Goal: Task Accomplishment & Management: Manage account settings

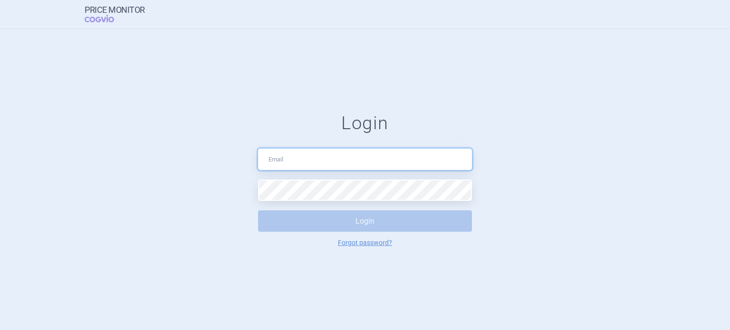
type input "[DOMAIN_NAME][EMAIL_ADDRESS][DOMAIN_NAME]"
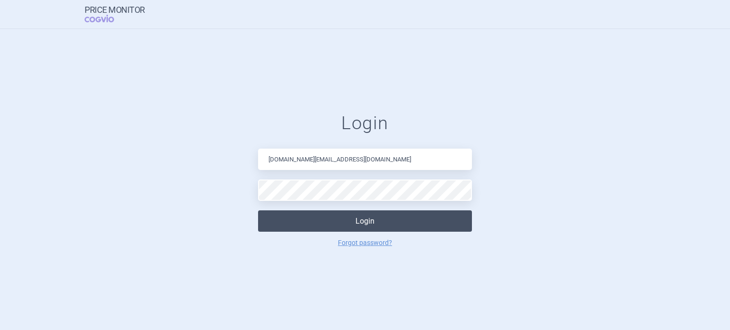
click at [354, 220] on button "Login" at bounding box center [365, 221] width 214 height 21
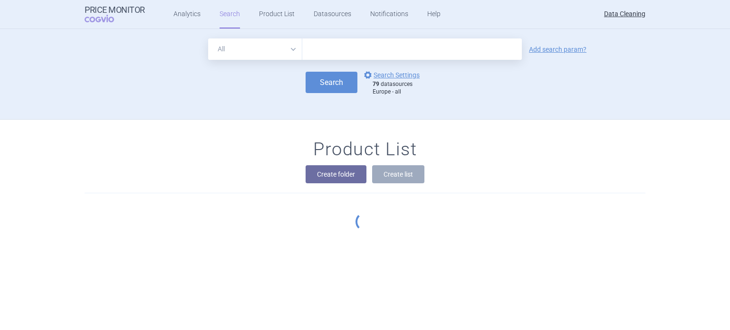
click at [392, 53] on input "text" at bounding box center [412, 49] width 220 height 21
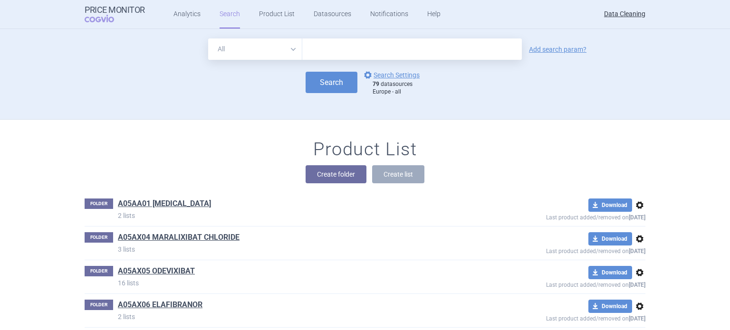
click at [388, 53] on input "text" at bounding box center [412, 49] width 220 height 21
type input "jylamvo"
click button "Search" at bounding box center [332, 82] width 52 height 21
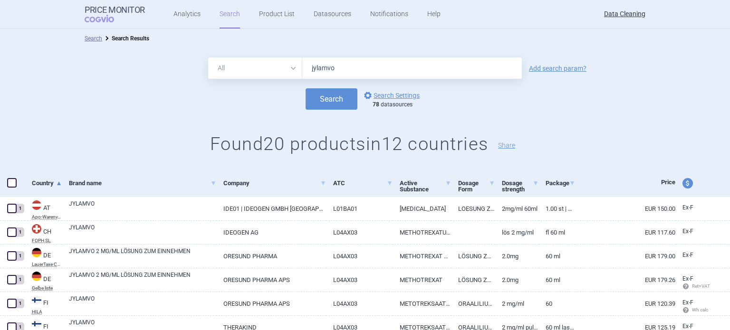
drag, startPoint x: 411, startPoint y: 68, endPoint x: 285, endPoint y: 81, distance: 126.1
click at [285, 81] on form "All Brand Name ATC Company Active Substance Country Newer than jylamvo Add sear…" at bounding box center [365, 84] width 730 height 52
paste input "[MEDICAL_DATA][PERSON_NAME]"
drag, startPoint x: 333, startPoint y: 73, endPoint x: 418, endPoint y: 63, distance: 85.6
click at [416, 63] on input "[MEDICAL_DATA][PERSON_NAME]" at bounding box center [412, 68] width 220 height 21
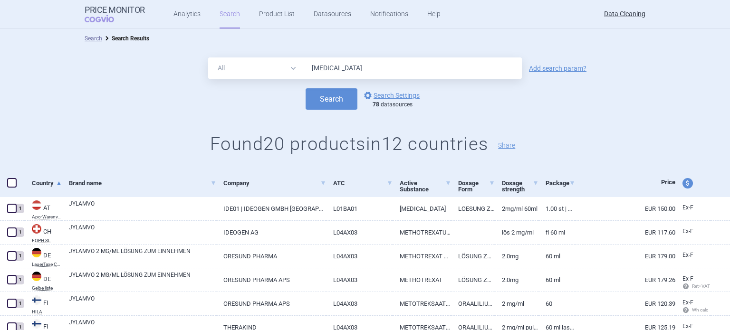
type input "Tadalafil"
click at [223, 72] on select "All Brand Name ATC Company Active Substance Country Newer than" at bounding box center [255, 68] width 94 height 21
select select "brandName"
click at [208, 58] on select "All Brand Name ATC Company Active Substance Country Newer than" at bounding box center [255, 68] width 94 height 21
click at [546, 72] on link "Add search param?" at bounding box center [558, 68] width 58 height 7
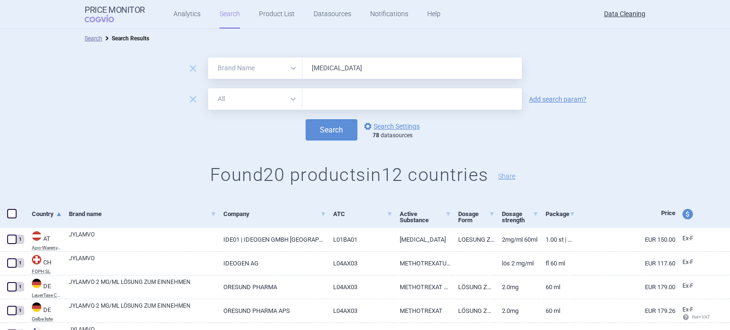
click at [407, 89] on input "text" at bounding box center [412, 98] width 220 height 21
type input "a"
paste input "[MEDICAL_DATA][PERSON_NAME]"
drag, startPoint x: 335, startPoint y: 101, endPoint x: 254, endPoint y: 109, distance: 81.7
click at [254, 109] on div "All Brand Name ATC Company Active Substance Country Newer than Tadalafil Lilly" at bounding box center [365, 98] width 314 height 21
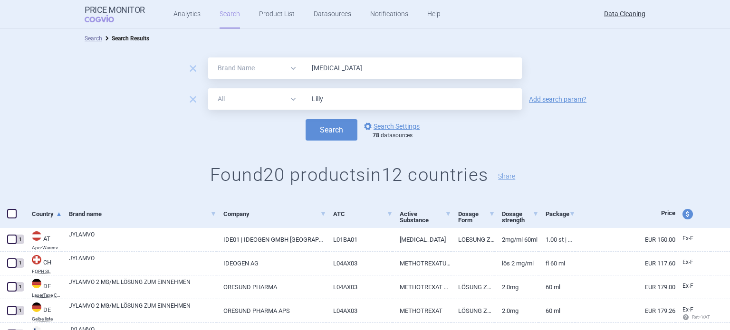
type input "Lilly"
click at [306, 119] on button "Search" at bounding box center [332, 129] width 52 height 21
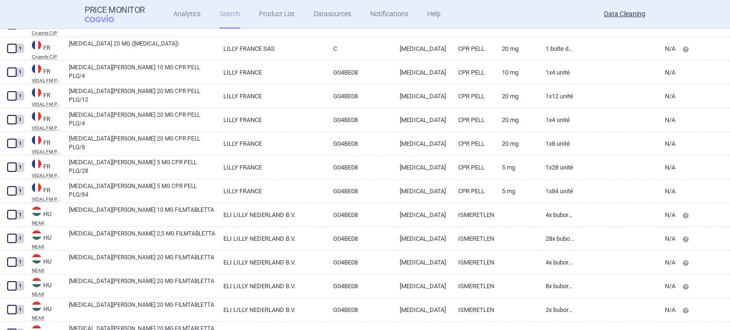
scroll to position [15, 0]
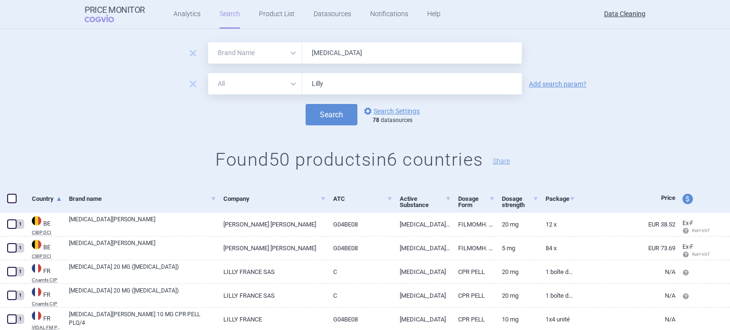
drag, startPoint x: 190, startPoint y: 51, endPoint x: 212, endPoint y: 49, distance: 21.9
click at [190, 50] on span "remove" at bounding box center [192, 53] width 13 height 13
select select "all"
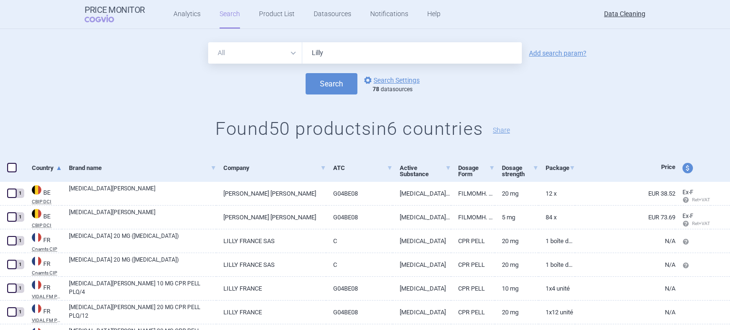
drag, startPoint x: 289, startPoint y: 55, endPoint x: 223, endPoint y: 56, distance: 65.1
click at [238, 57] on div "All Brand Name ATC Company Active Substance Country Newer than Lilly" at bounding box center [365, 52] width 314 height 21
paste input "Amgevita"
type input "Amgevita"
click at [306, 73] on button "Search" at bounding box center [332, 83] width 52 height 21
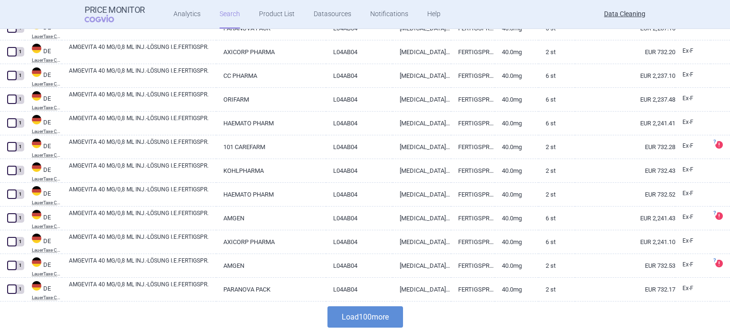
scroll to position [2274, 0]
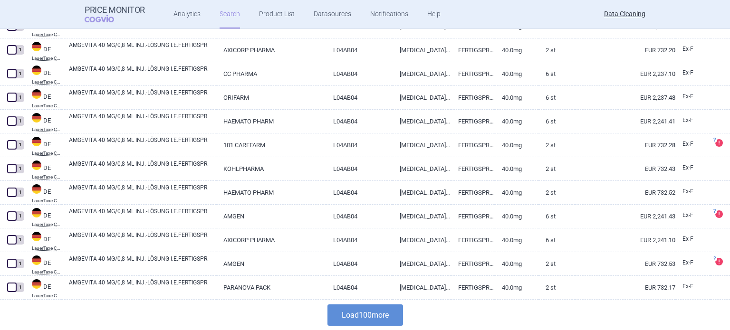
drag, startPoint x: 365, startPoint y: 311, endPoint x: 364, endPoint y: 307, distance: 4.8
click at [365, 311] on button "Load 100 more" at bounding box center [366, 315] width 76 height 21
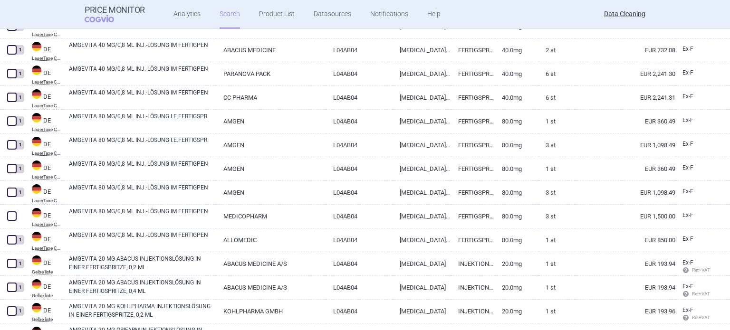
scroll to position [3130, 0]
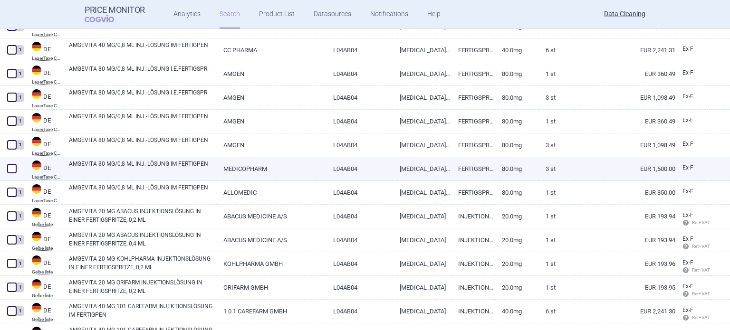
click at [12, 169] on span at bounding box center [12, 169] width 10 height 10
checkbox input "true"
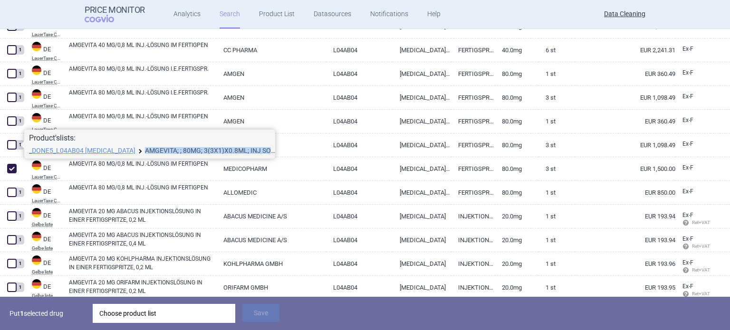
drag, startPoint x: 136, startPoint y: 149, endPoint x: 262, endPoint y: 150, distance: 125.5
click at [262, 150] on li "_DONE5_L04AB04 ADALIMUMAB AMGEVITA; ; 80MG; 3(3X1)X0.8ML; INJ SOL PEP; PEP |EU/…" at bounding box center [150, 151] width 242 height 8
copy li "AMGEVITA; ; 80MG; 3(3X1)X0.8ML; INJ SO"
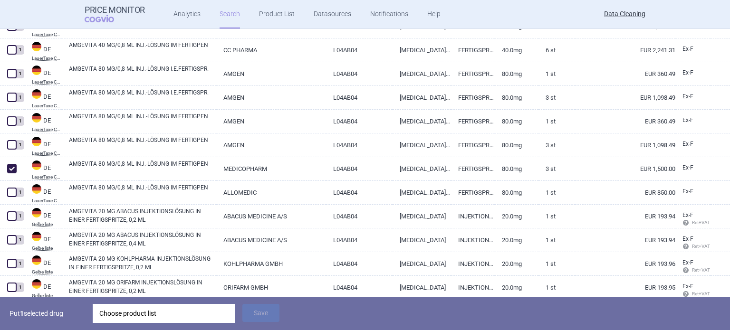
click at [205, 313] on div "Choose product list" at bounding box center [163, 313] width 129 height 19
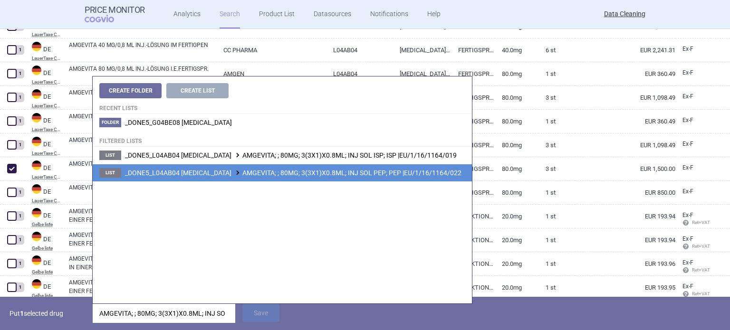
type input "AMGEVITA; ; 80MG; 3(3X1)X0.8ML; INJ SO"
click at [405, 174] on span "_DONE5_L04AB04 ADALIMUMAB AMGEVITA; ; 80MG; 3(3X1)X0.8ML; INJ SOL PEP; PEP |EU/…" at bounding box center [293, 173] width 337 height 8
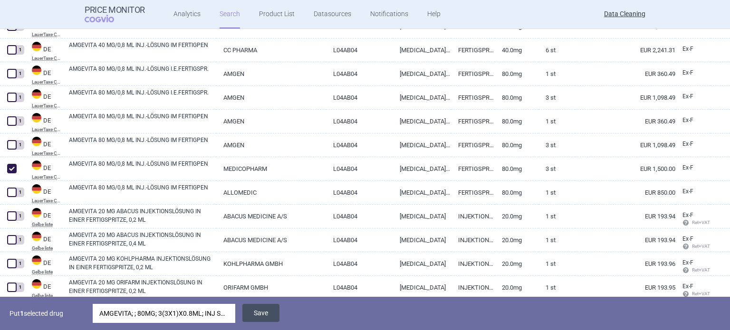
click at [268, 307] on button "Save" at bounding box center [260, 313] width 37 height 18
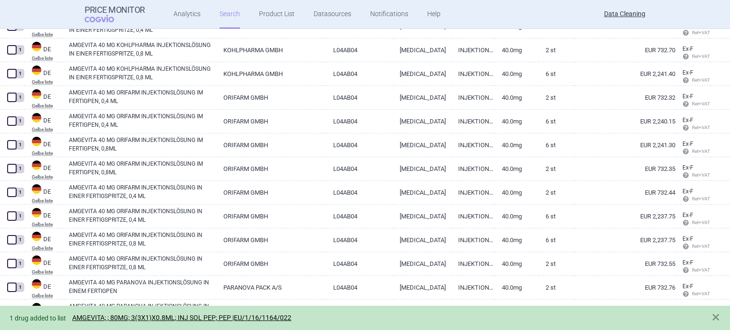
scroll to position [4652, 0]
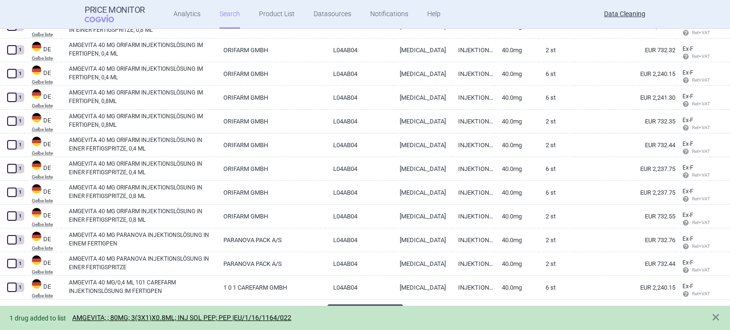
click at [384, 305] on button "Load 200 more" at bounding box center [366, 315] width 76 height 21
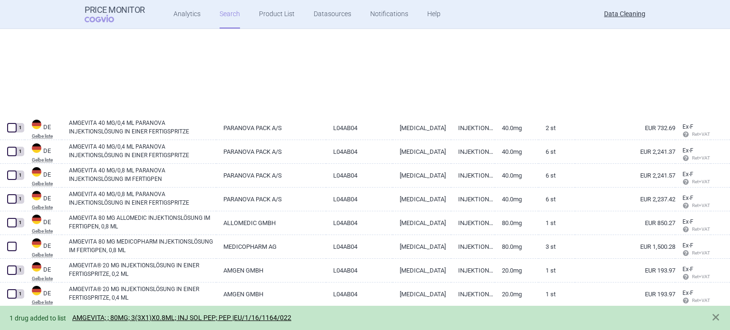
scroll to position [5079, 0]
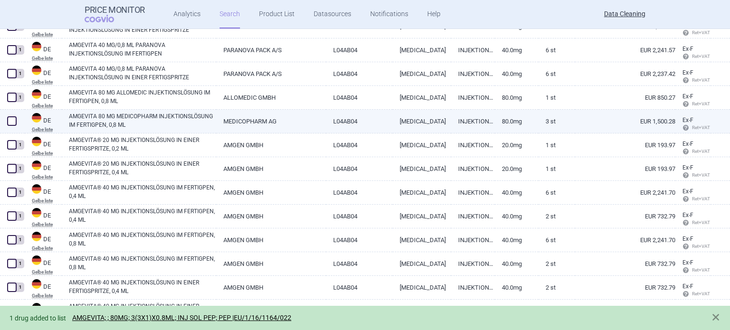
click at [15, 123] on span at bounding box center [12, 121] width 10 height 10
checkbox input "true"
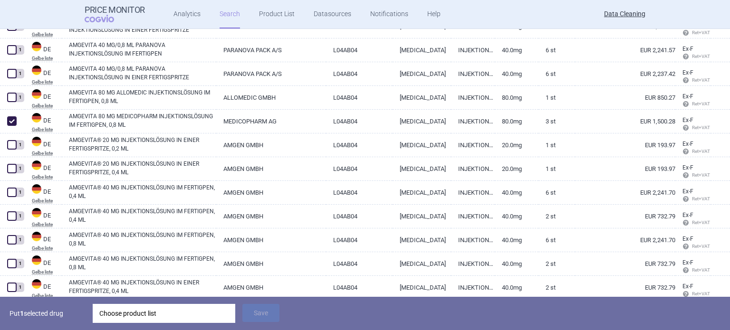
click at [213, 308] on div "Choose product list" at bounding box center [163, 313] width 129 height 19
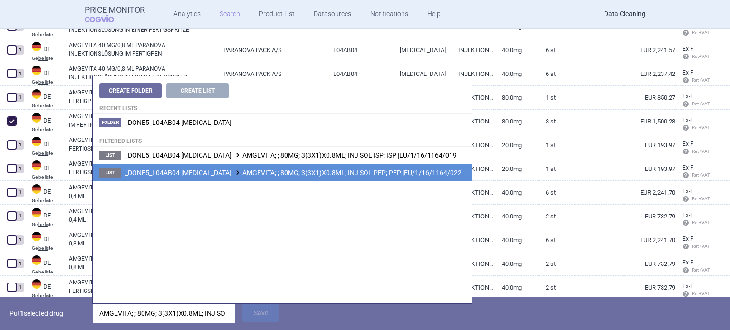
type input "AMGEVITA; ; 80MG; 3(3X1)X0.8ML; INJ SO"
click at [350, 173] on span "_DONE5_L04AB04 ADALIMUMAB AMGEVITA; ; 80MG; 3(3X1)X0.8ML; INJ SOL PEP; PEP |EU/…" at bounding box center [293, 173] width 337 height 8
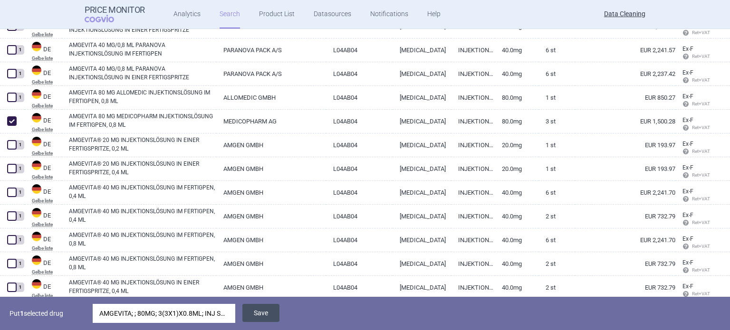
click at [261, 313] on button "Save" at bounding box center [260, 313] width 37 height 18
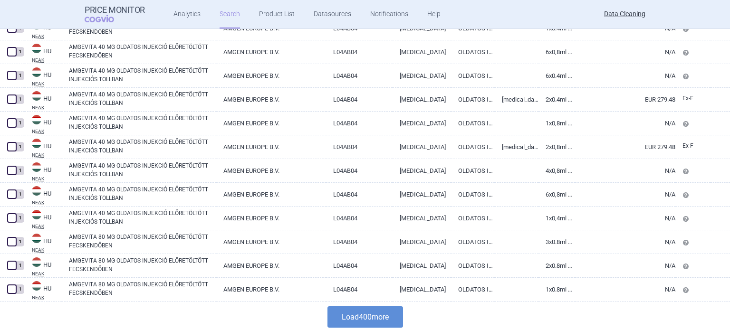
scroll to position [9406, 0]
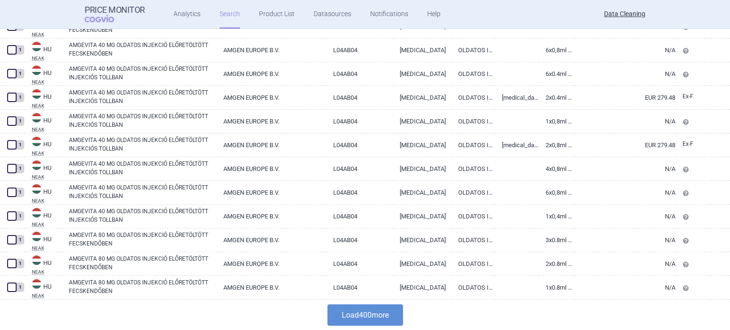
drag, startPoint x: 369, startPoint y: 319, endPoint x: 371, endPoint y: 308, distance: 11.0
click at [369, 319] on button "Load 400 more" at bounding box center [366, 315] width 76 height 21
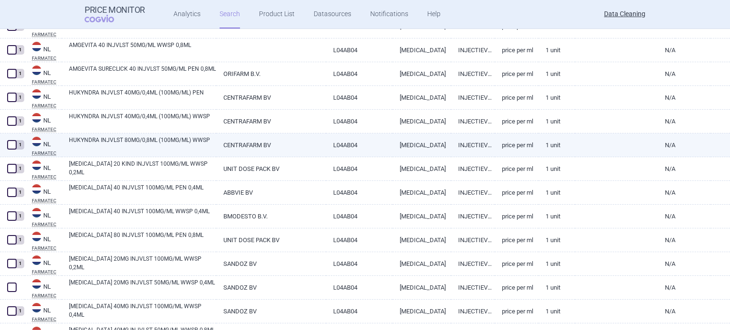
scroll to position [12021, 0]
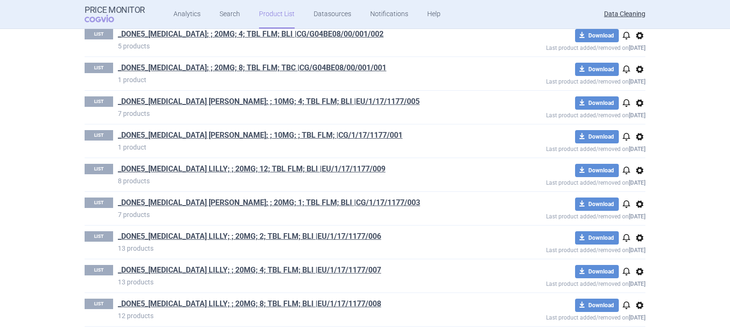
scroll to position [1377, 0]
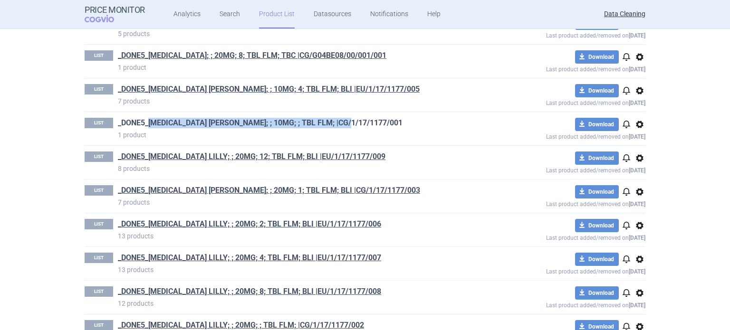
drag, startPoint x: 348, startPoint y: 117, endPoint x: 147, endPoint y: 121, distance: 201.6
click at [147, 121] on h1 "_DONE5_TADALAFIL LILLY; ; 10MG; ; TBL FLM; |CG/1/17/1177/001" at bounding box center [297, 124] width 359 height 12
copy link "TADALAFIL LILLY; ; 10MG; ; TBL FLM; |CG/1/17/1177/001"
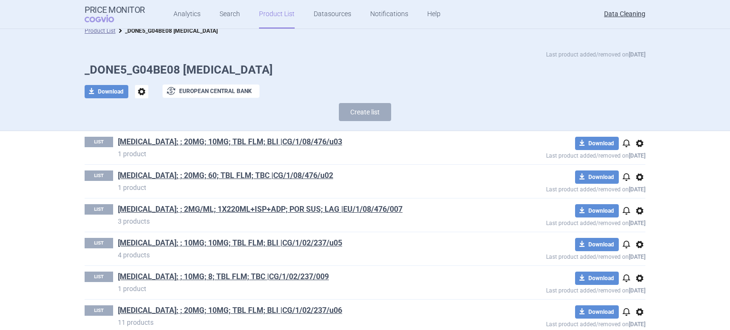
scroll to position [0, 0]
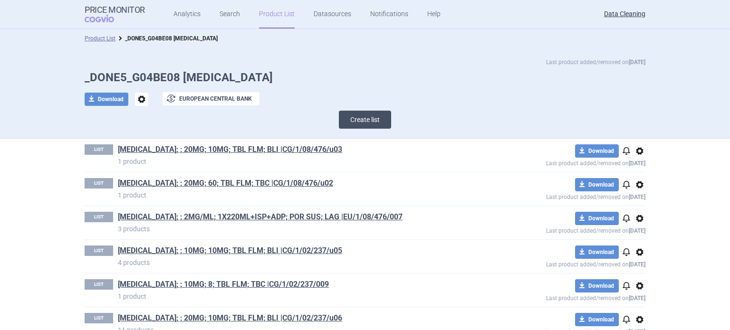
click at [347, 121] on button "Create list" at bounding box center [365, 120] width 52 height 18
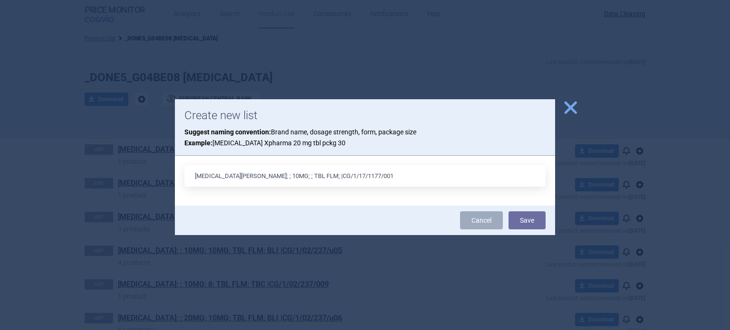
drag, startPoint x: 295, startPoint y: 173, endPoint x: 329, endPoint y: 155, distance: 38.7
click at [295, 173] on input "TADALAFIL LILLY; ; 10MG; ; TBL FLM; |CG/1/17/1177/001" at bounding box center [364, 175] width 361 height 21
type input "TADALAFIL LILLY; ; 10MG; ; TBL FLM; BLI |CG/1/17/1177/001"
click at [509, 212] on button "Save" at bounding box center [527, 221] width 37 height 18
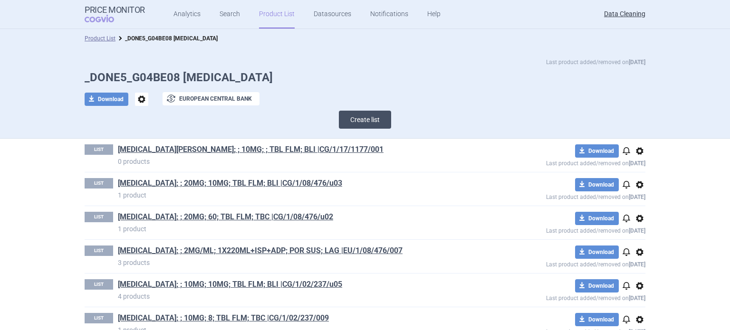
click at [382, 126] on button "Create list" at bounding box center [365, 120] width 52 height 18
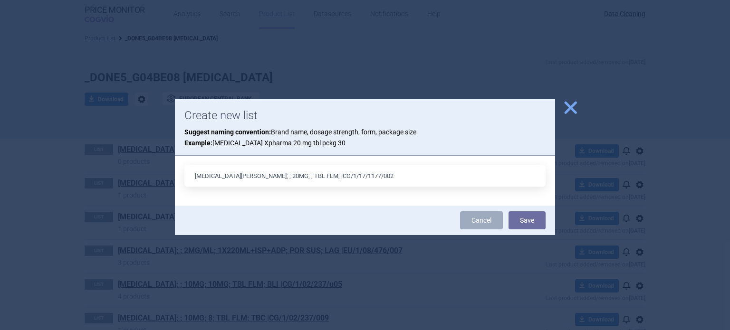
click at [296, 174] on input "TADALAFIL LILLY; ; 20MG; ; TBL FLM; |CG/1/17/1177/002" at bounding box center [364, 175] width 361 height 21
type input "TADALAFIL LILLY; ; 20MG; ; TBL FLM; BLI |CG/1/17/1177/002"
click at [509, 212] on button "Save" at bounding box center [527, 221] width 37 height 18
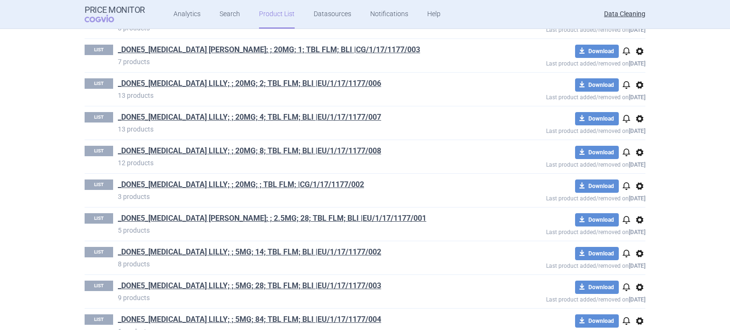
scroll to position [1753, 0]
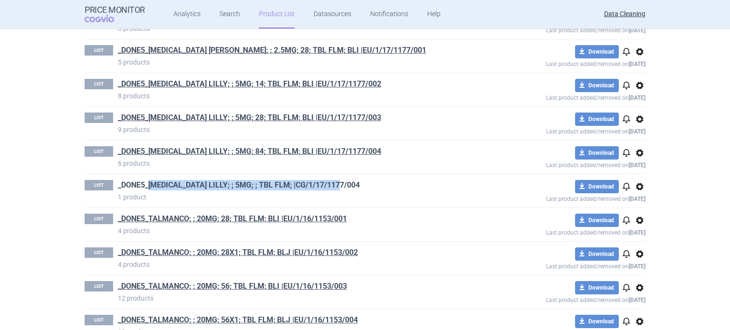
drag, startPoint x: 340, startPoint y: 180, endPoint x: 144, endPoint y: 182, distance: 196.4
click at [144, 182] on h1 "_DONE5_TADALAFIL LILLY; ; 5MG; ; TBL FLM; |CG/1/17/1177/004" at bounding box center [297, 186] width 359 height 12
copy link "TADALAFIL LILLY; ; 5MG; ; TBL FLM; |CG/1/17/1177/004"
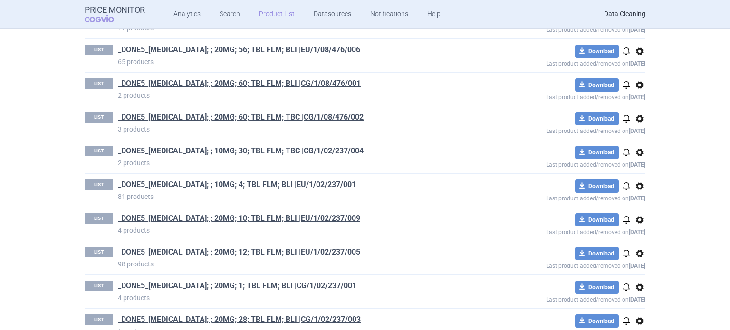
scroll to position [0, 0]
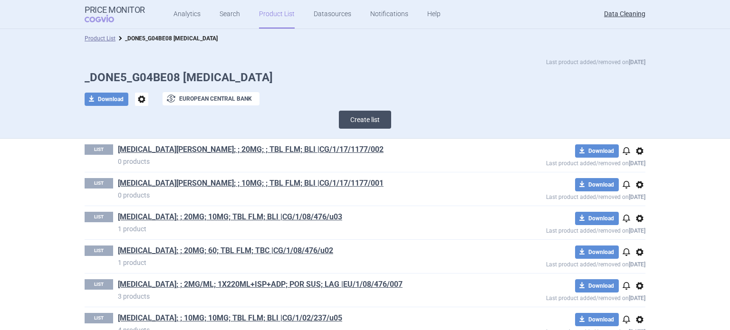
click at [374, 111] on button "Create list" at bounding box center [365, 120] width 52 height 18
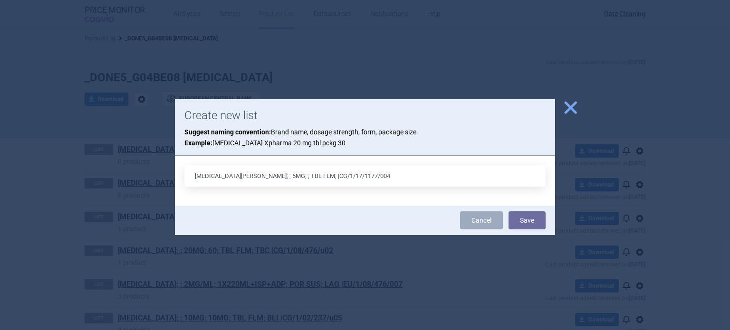
click at [291, 178] on input "TADALAFIL LILLY; ; 5MG; ; TBL FLM; |CG/1/17/1177/004" at bounding box center [364, 175] width 361 height 21
type input "TADALAFIL LILLY; ; 5MG; ; TBL FLM; BLI |CG/1/17/1177/004"
click at [509, 212] on button "Save" at bounding box center [527, 221] width 37 height 18
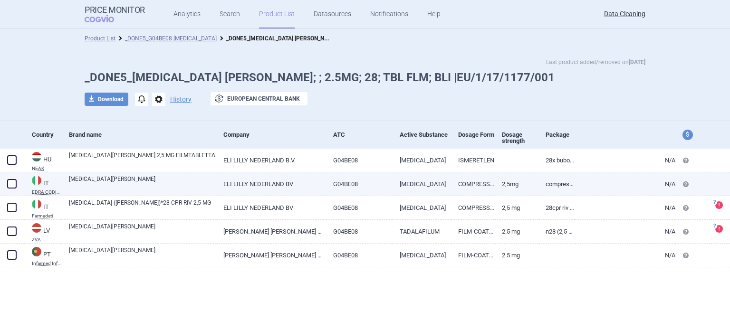
click at [429, 188] on link "TADALAFIL" at bounding box center [422, 184] width 58 height 23
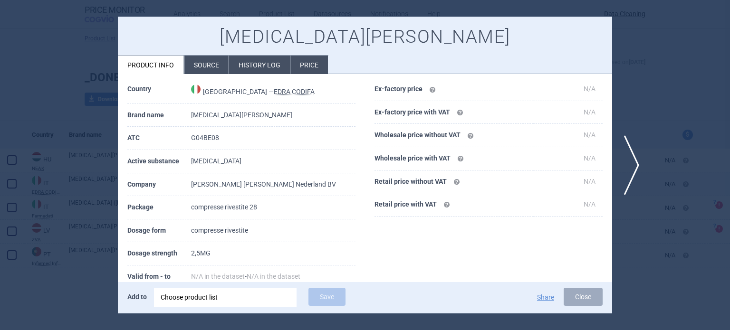
select select "EUR"
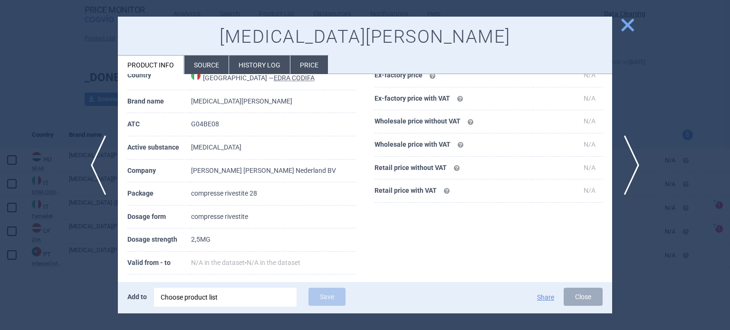
click at [2, 178] on div at bounding box center [365, 165] width 730 height 330
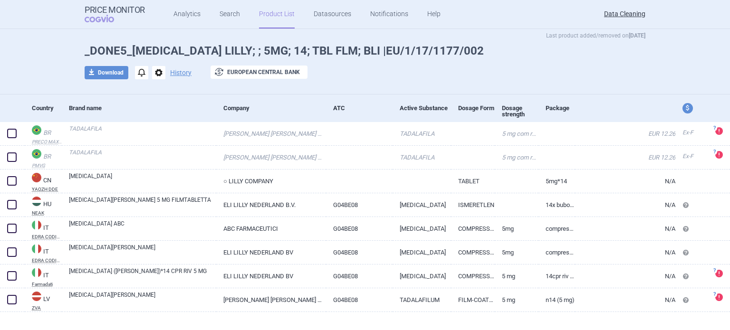
scroll to position [39, 0]
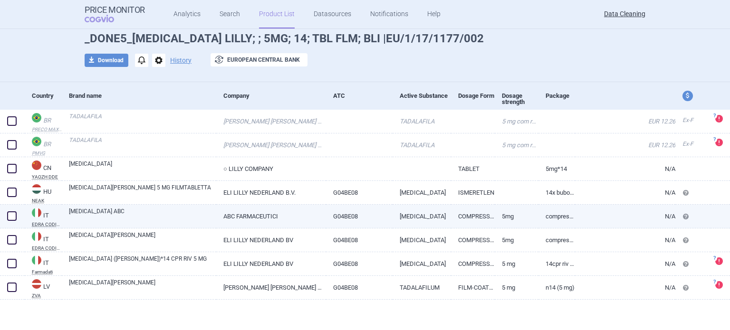
click at [451, 212] on link "COMPRESSE RIVESTITE" at bounding box center [473, 216] width 44 height 23
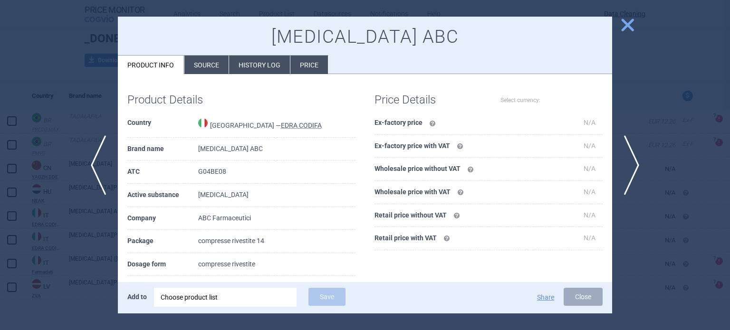
select select "EUR"
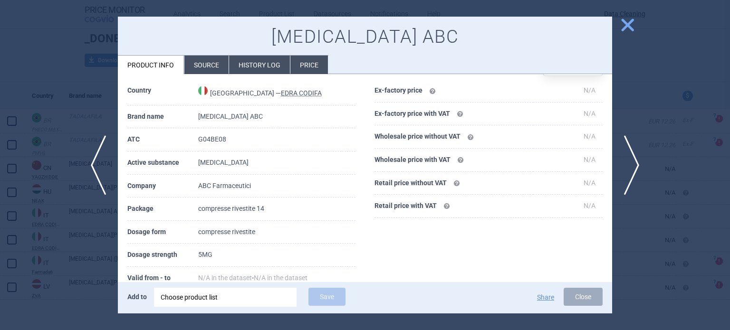
scroll to position [48, 0]
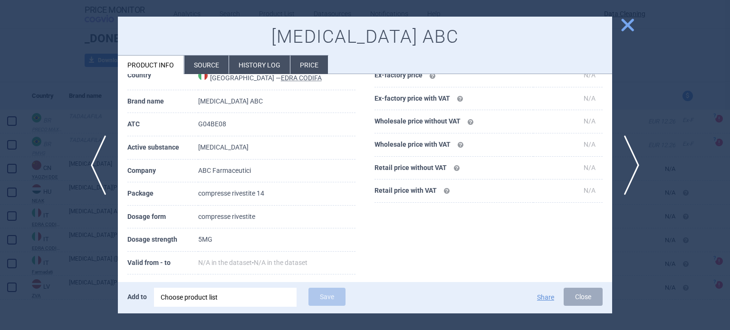
click at [654, 84] on div at bounding box center [365, 165] width 730 height 330
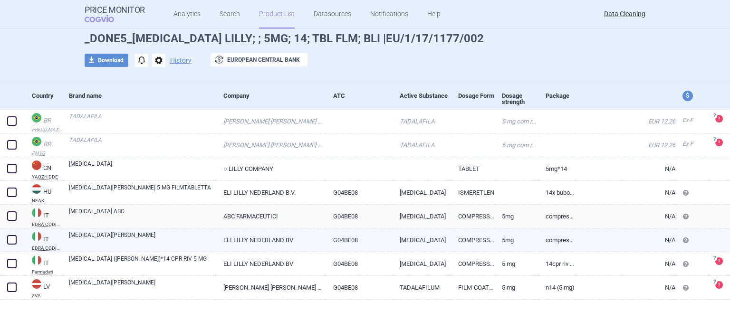
click at [580, 233] on link "N/A" at bounding box center [625, 240] width 100 height 23
select select "EUR"
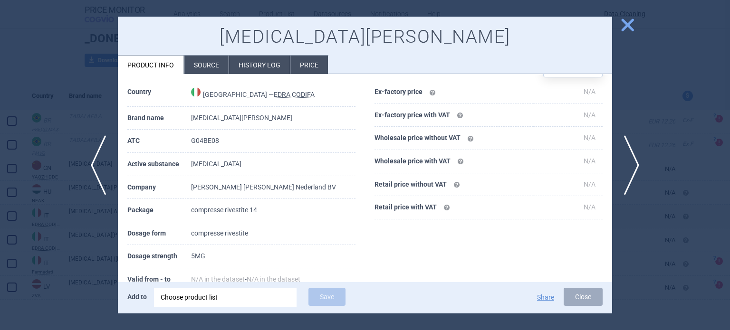
scroll to position [48, 0]
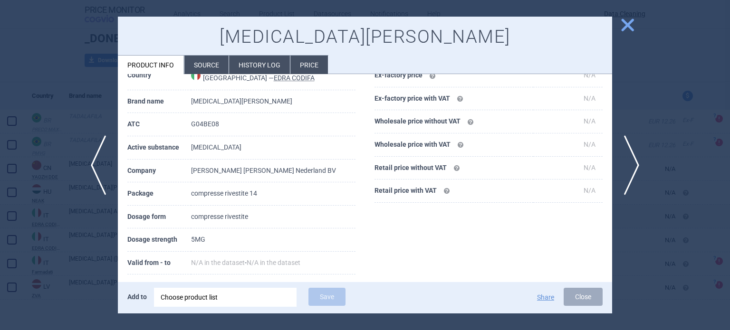
click at [689, 76] on div at bounding box center [365, 165] width 730 height 330
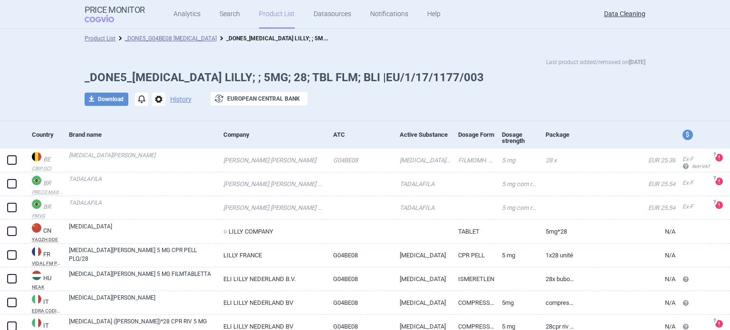
scroll to position [63, 0]
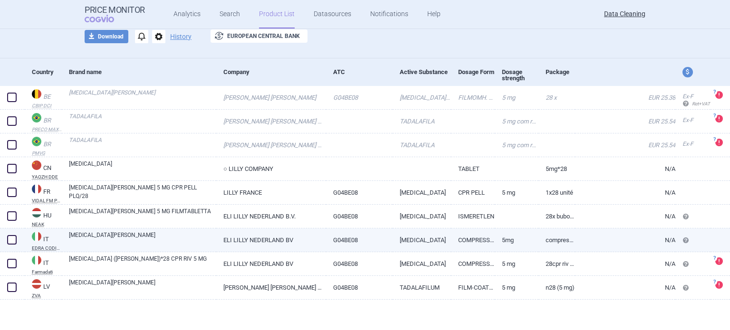
click at [357, 241] on link "G04BE08" at bounding box center [359, 240] width 67 height 23
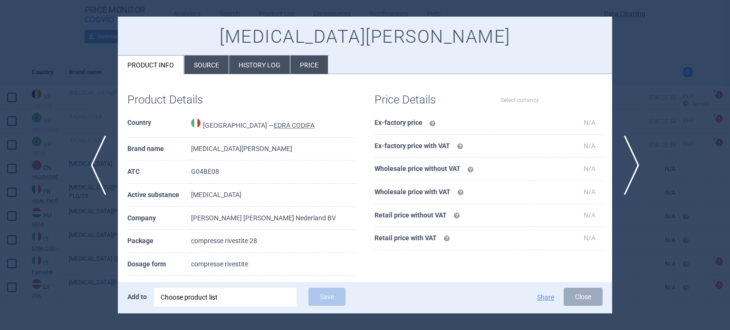
select select "EUR"
click at [692, 126] on div at bounding box center [365, 165] width 730 height 330
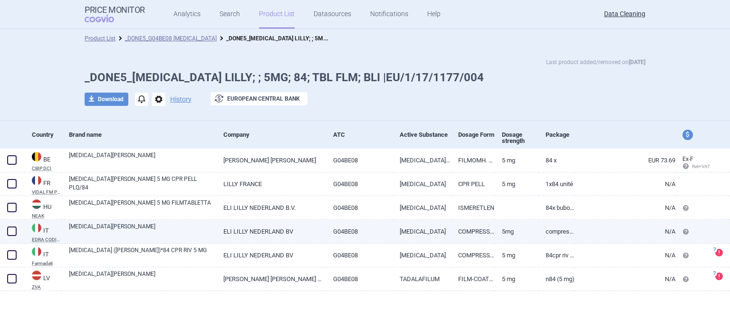
click at [375, 231] on link "G04BE08" at bounding box center [359, 231] width 67 height 23
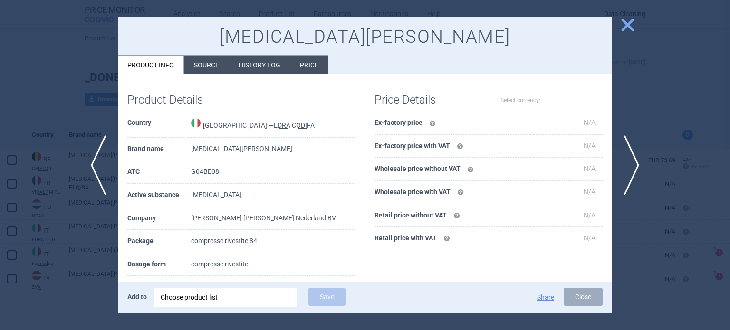
select select "EUR"
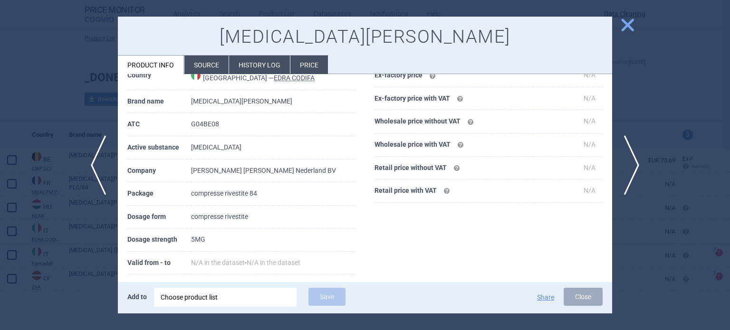
click at [0, 130] on div at bounding box center [365, 165] width 730 height 330
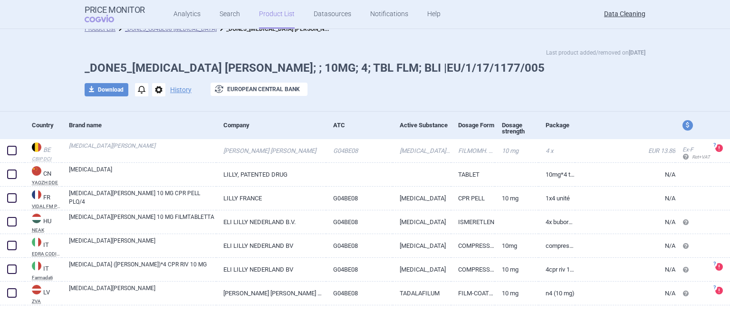
scroll to position [15, 0]
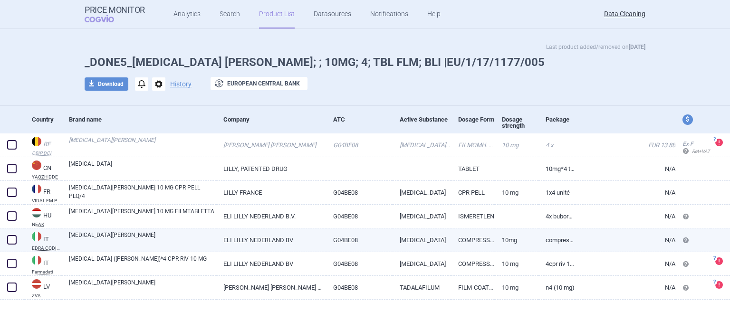
click at [398, 238] on link "[MEDICAL_DATA]" at bounding box center [422, 240] width 58 height 23
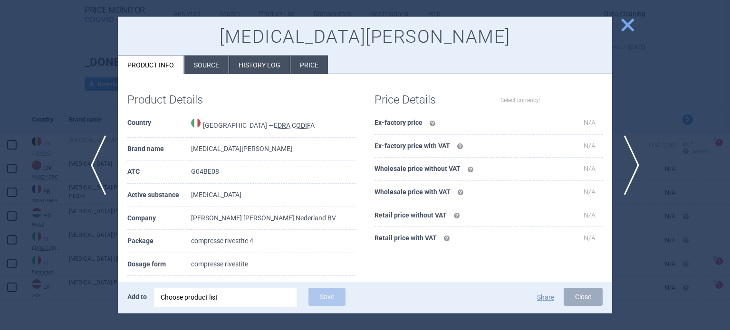
select select "EUR"
click at [696, 74] on div at bounding box center [365, 165] width 730 height 330
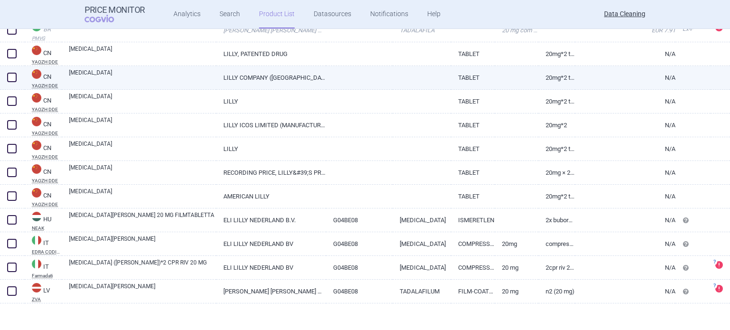
scroll to position [158, 0]
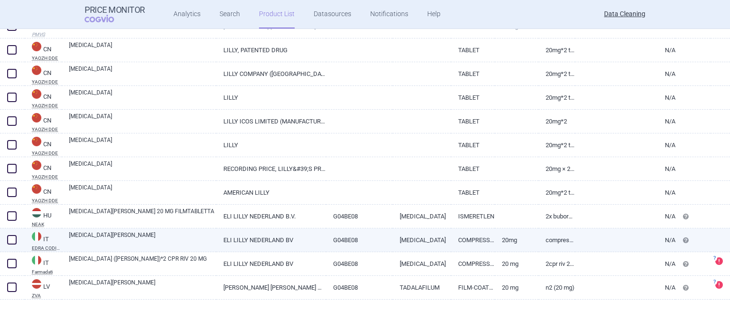
click at [378, 241] on link "G04BE08" at bounding box center [359, 240] width 67 height 23
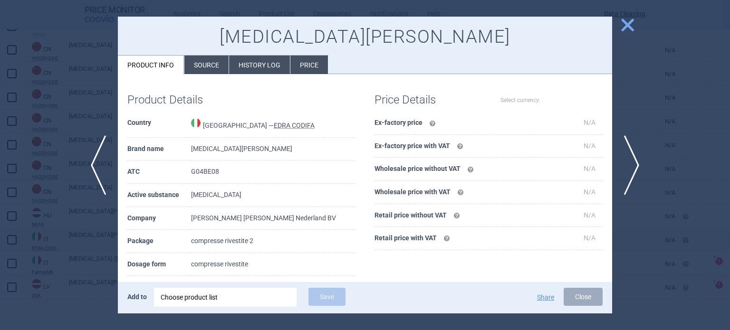
select select "EUR"
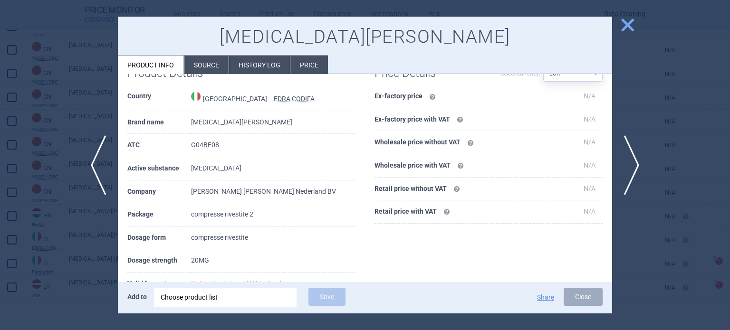
scroll to position [48, 0]
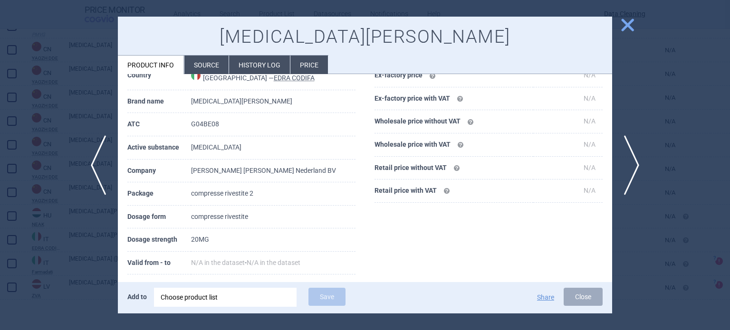
click at [32, 209] on div at bounding box center [365, 165] width 730 height 330
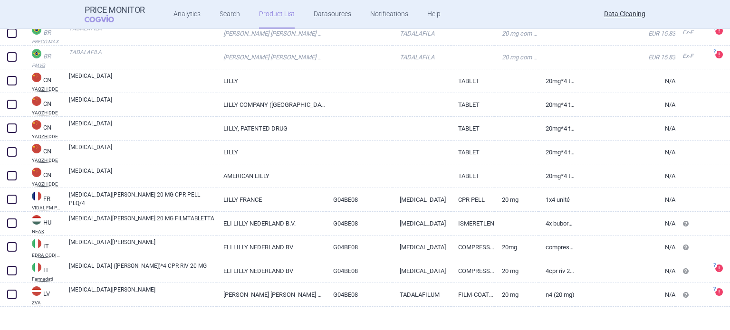
scroll to position [158, 0]
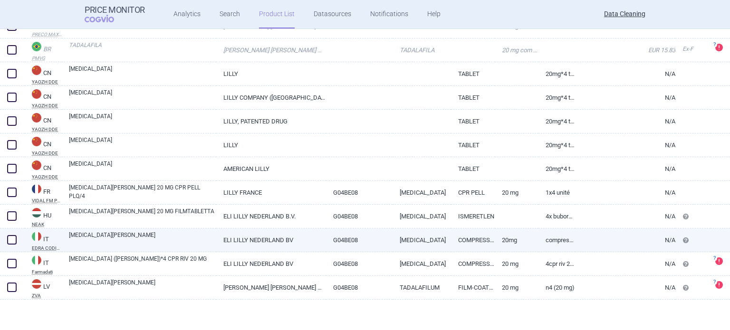
click at [484, 237] on link "COMPRESSE RIVESTITE" at bounding box center [473, 240] width 44 height 23
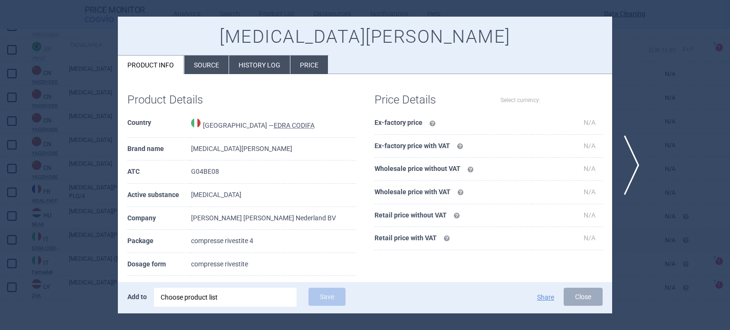
select select "EUR"
click at [628, 144] on span "next" at bounding box center [634, 165] width 21 height 60
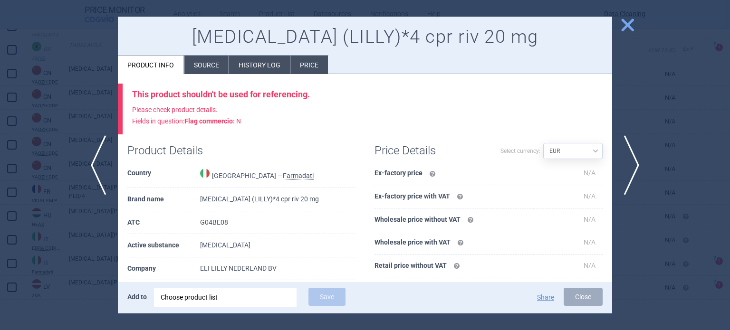
click at [677, 112] on div at bounding box center [365, 165] width 730 height 330
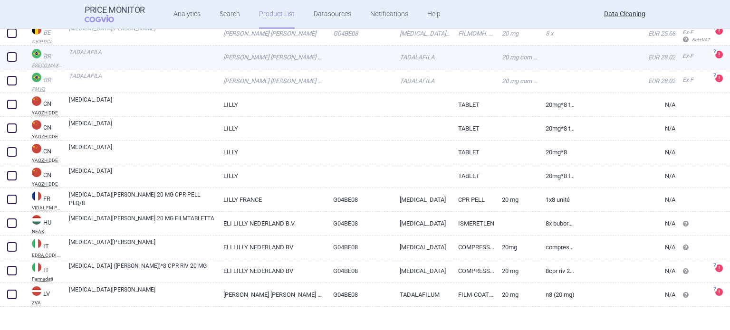
scroll to position [134, 0]
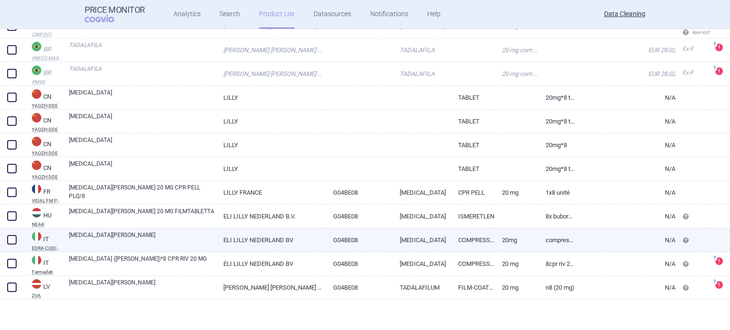
click at [474, 242] on link "COMPRESSE RIVESTITE" at bounding box center [473, 240] width 44 height 23
select select "EUR"
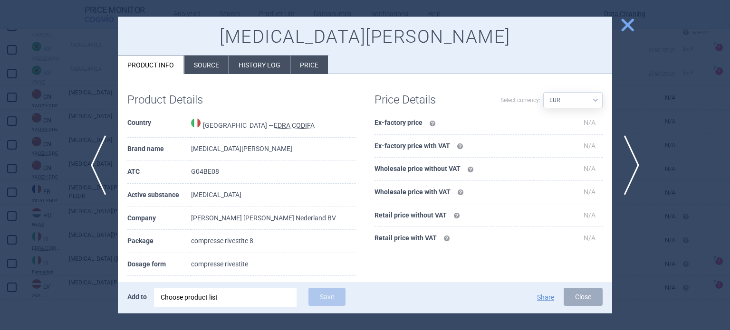
click at [695, 91] on div at bounding box center [365, 165] width 730 height 330
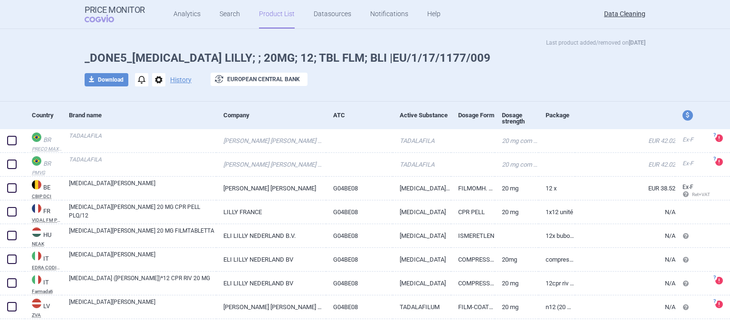
scroll to position [39, 0]
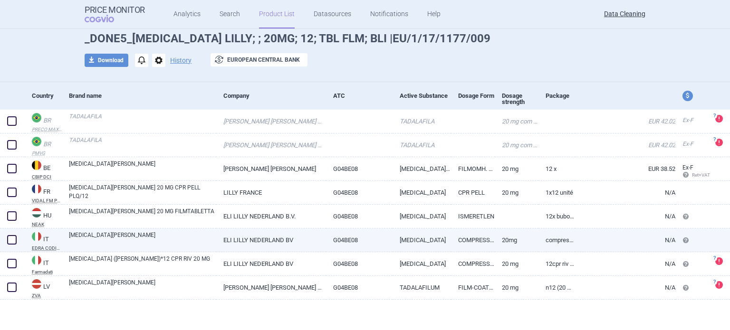
click at [381, 242] on link "G04BE08" at bounding box center [359, 240] width 67 height 23
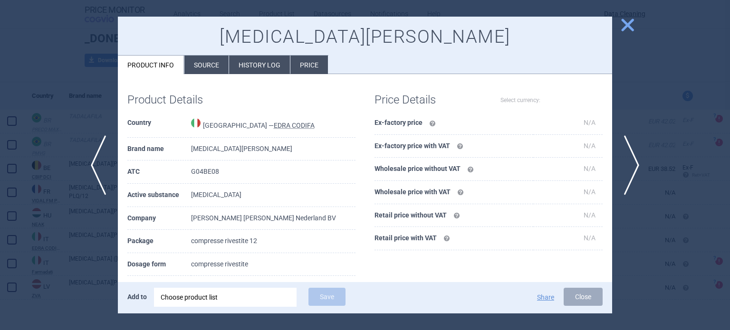
select select "EUR"
click at [690, 110] on div at bounding box center [365, 165] width 730 height 330
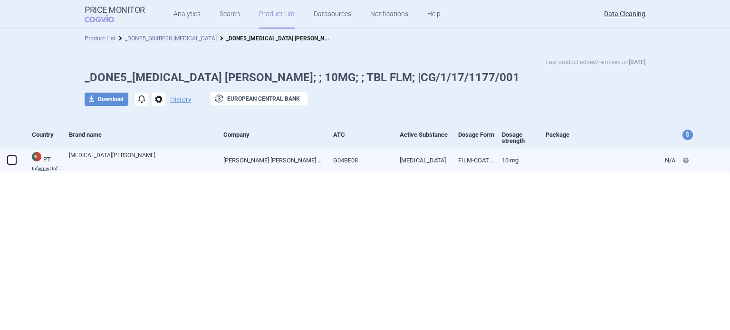
click at [338, 164] on link "G04BE08" at bounding box center [359, 160] width 67 height 23
select select "EUR"
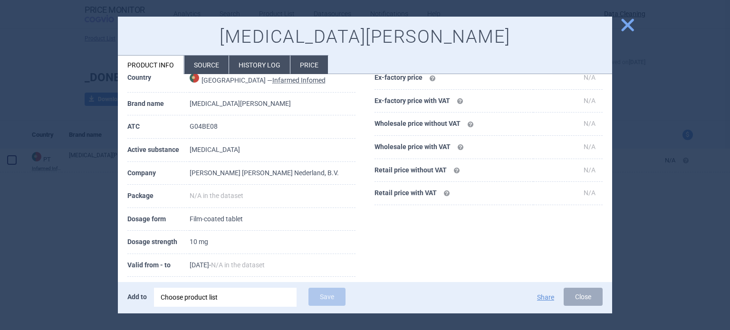
scroll to position [95, 0]
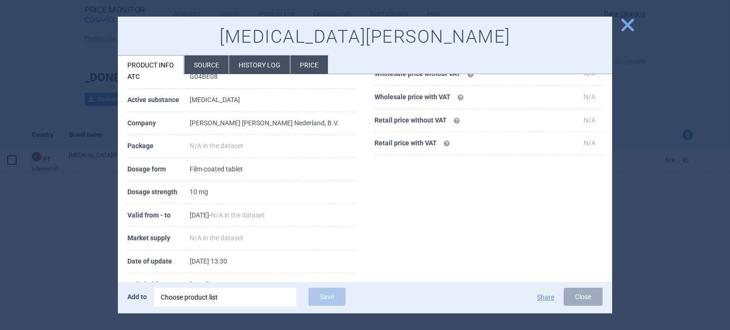
click at [194, 73] on li "Source" at bounding box center [206, 65] width 44 height 19
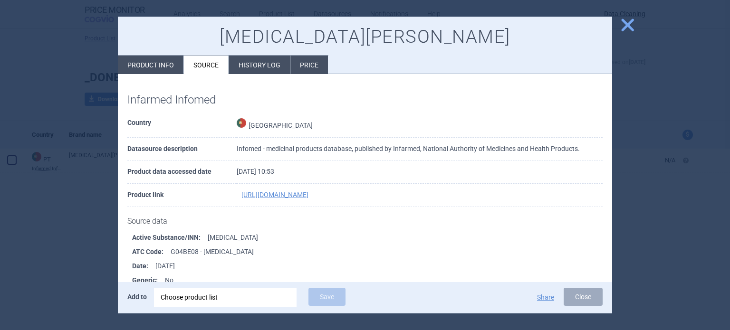
click at [0, 112] on div at bounding box center [365, 165] width 730 height 330
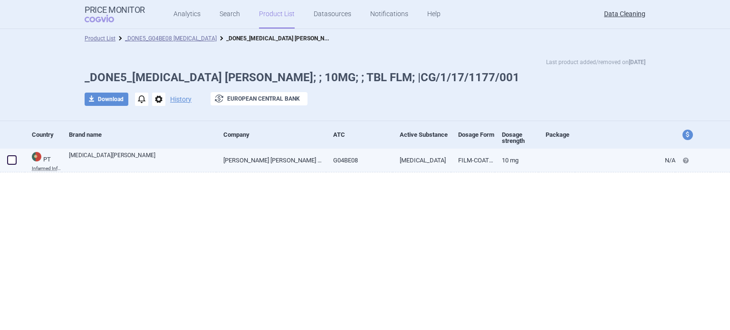
click at [8, 163] on span at bounding box center [12, 160] width 10 height 10
checkbox input "true"
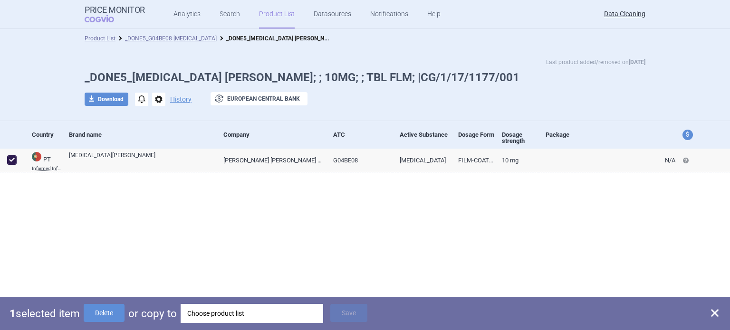
click at [222, 312] on div "Choose product list" at bounding box center [251, 313] width 129 height 19
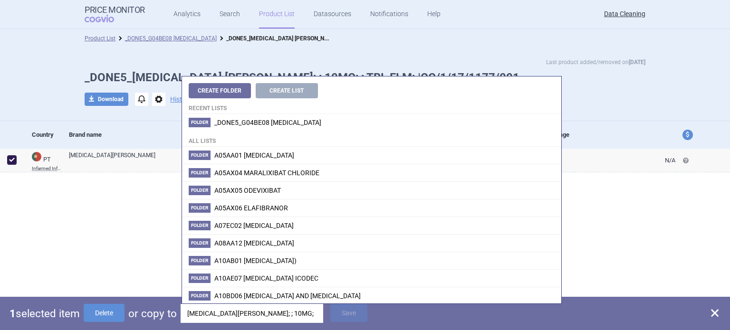
scroll to position [0, 53]
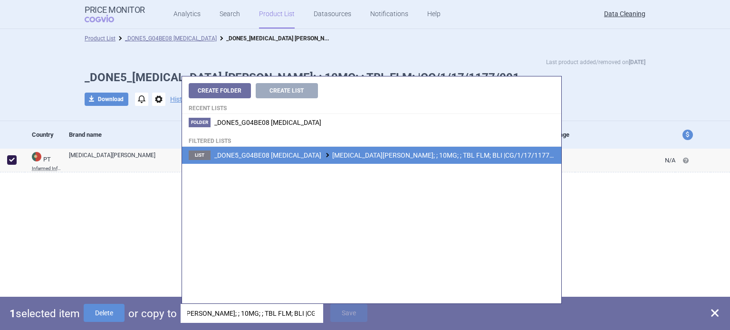
type input "[MEDICAL_DATA][PERSON_NAME]; ; 10MG; ; TBL FLM; BLI |CG/1/17/1177/001"
click at [412, 159] on span "_DONE5_G04BE08 [MEDICAL_DATA][PERSON_NAME][MEDICAL_DATA]; ; 10MG; ; TBL FLM; BL…" at bounding box center [388, 156] width 349 height 8
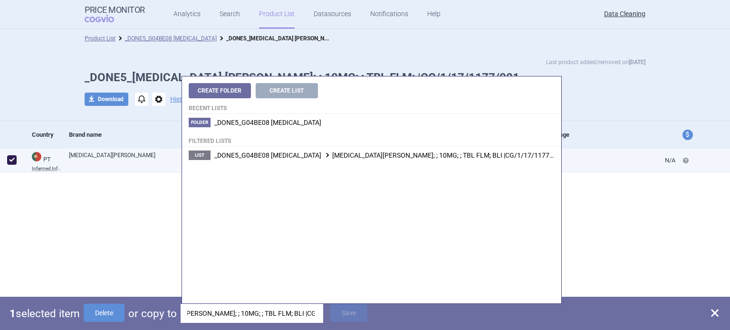
scroll to position [0, 0]
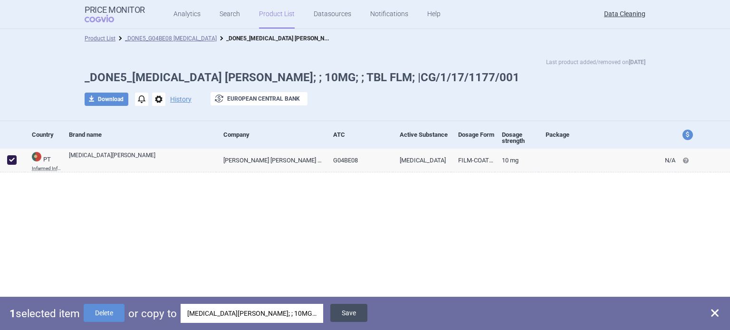
click at [345, 309] on button "Save" at bounding box center [348, 313] width 37 height 18
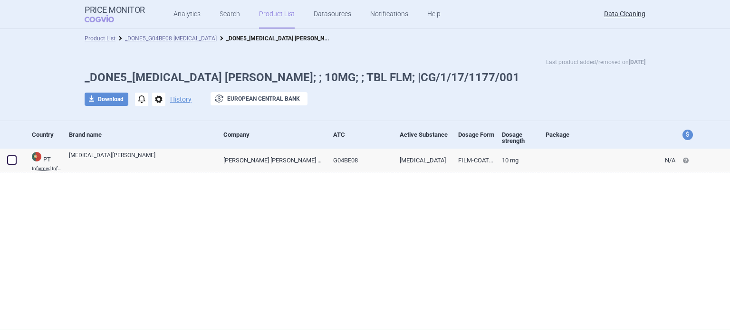
checkbox input "false"
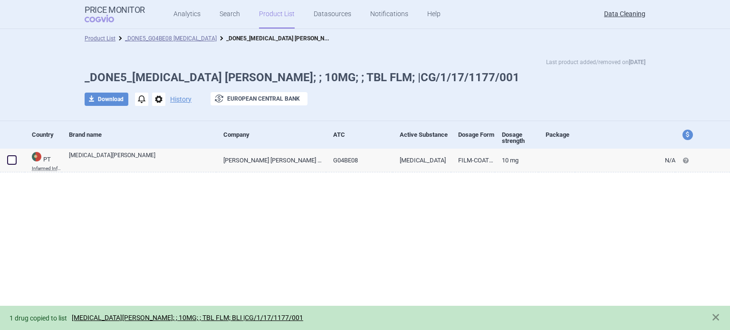
click at [163, 101] on span "options" at bounding box center [158, 99] width 13 height 13
click at [161, 152] on button "Delete" at bounding box center [158, 156] width 30 height 14
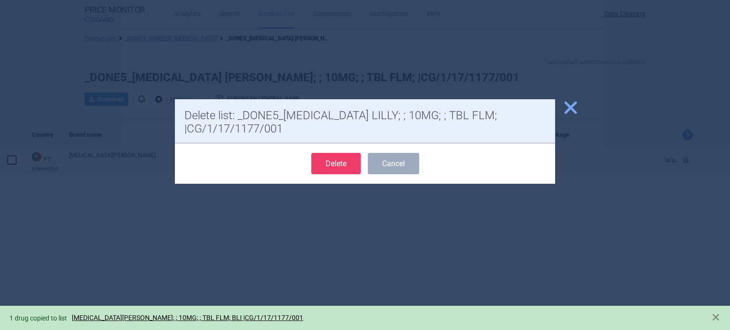
click at [329, 173] on button "Delete" at bounding box center [335, 163] width 49 height 21
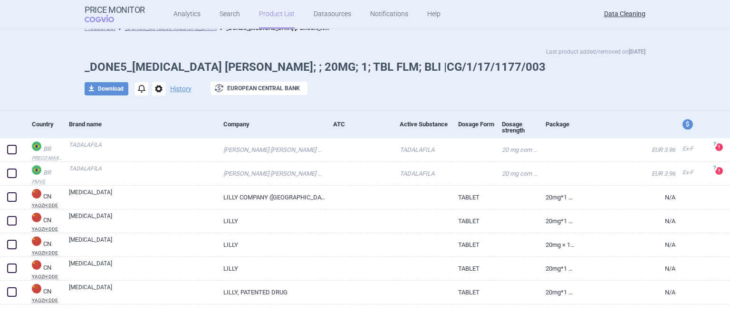
scroll to position [15, 0]
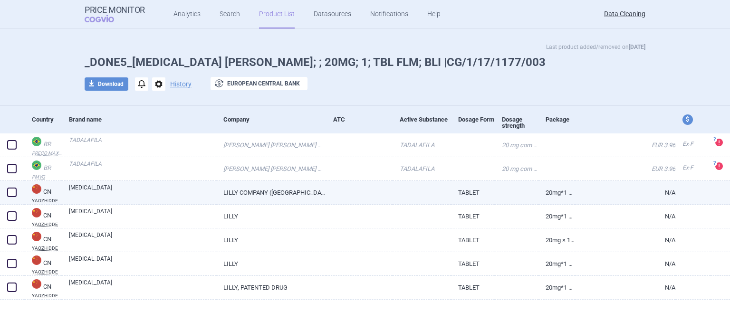
click at [542, 194] on link "20mg*1 piece" at bounding box center [557, 192] width 37 height 23
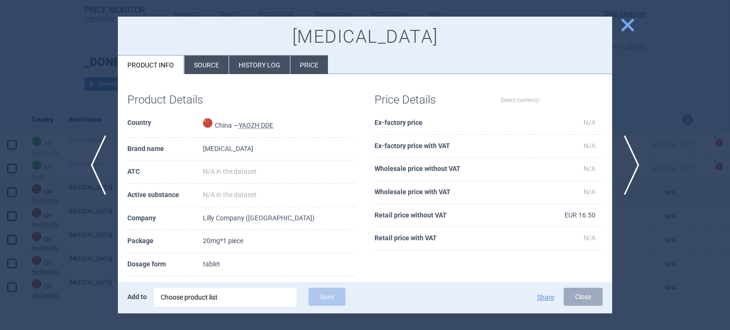
select select "EUR"
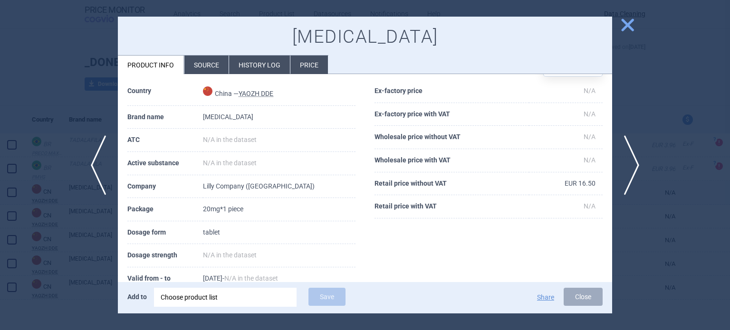
scroll to position [48, 0]
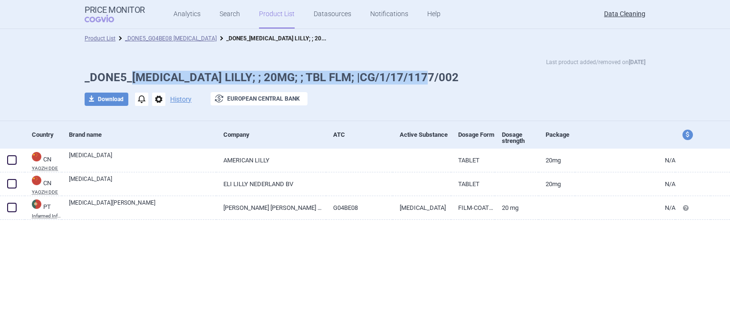
drag, startPoint x: 432, startPoint y: 79, endPoint x: 133, endPoint y: 72, distance: 299.1
click at [133, 72] on h1 "_DONE5_TADALAFIL LILLY; ; 20MG; ; TBL FLM; |CG/1/17/1177/002" at bounding box center [365, 78] width 561 height 14
copy h1 "TADALAFIL LILLY; ; 20MG; ; TBL FLM; |CG/1/17/1177/002"
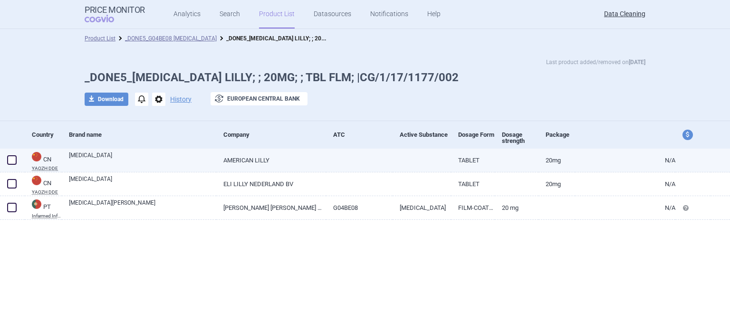
click at [8, 154] on span at bounding box center [12, 160] width 14 height 14
checkbox input "true"
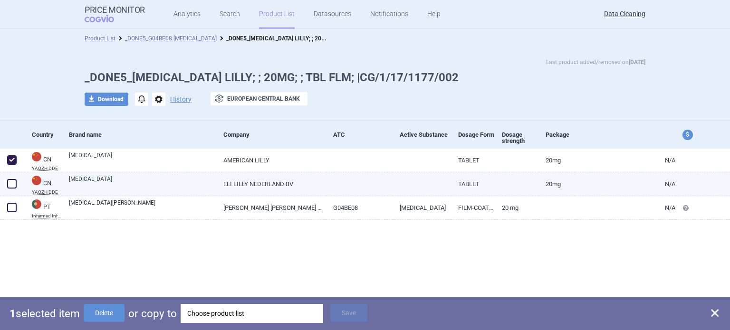
click at [10, 180] on span at bounding box center [12, 184] width 10 height 10
checkbox input "true"
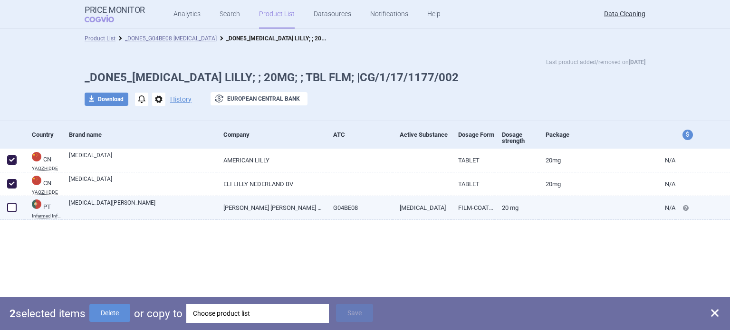
click at [10, 205] on span at bounding box center [12, 208] width 10 height 10
checkbox input "true"
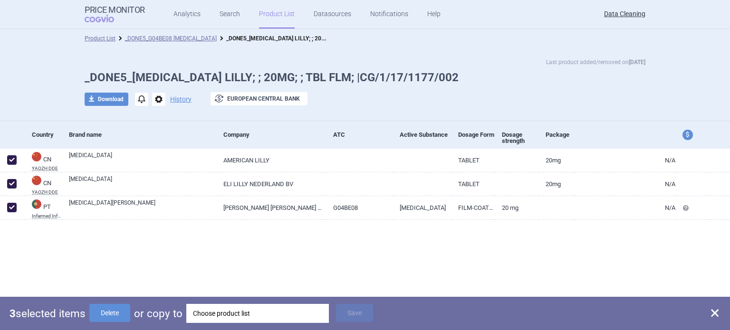
click at [252, 314] on div "Choose product list" at bounding box center [257, 313] width 129 height 19
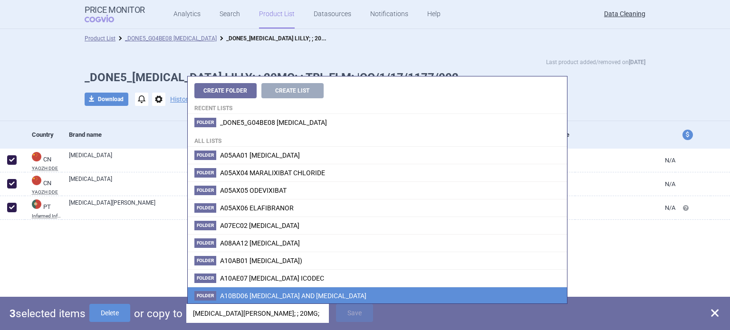
scroll to position [0, 53]
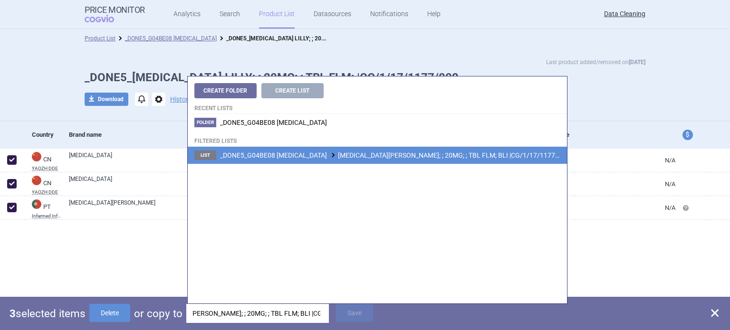
type input "TADALAFIL LILLY; ; 20MG; ; TBL FLM; BLI |CG/1/17/1177/002"
click at [413, 161] on li "List _DONE5_G04BE08 TADALAFIL TADALAFIL LILLY; ; 20MG; ; TBL FLM; BLI |CG/1/17/…" at bounding box center [377, 155] width 379 height 17
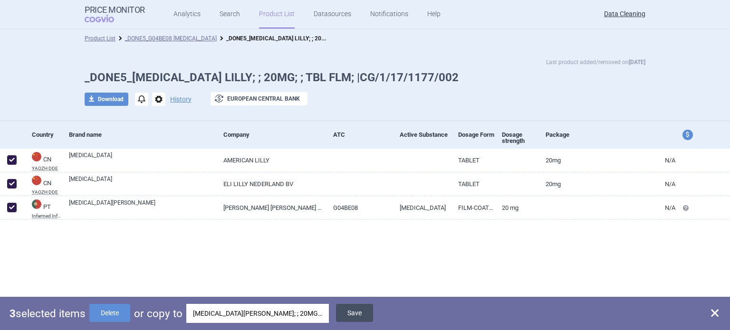
click at [357, 316] on button "Save" at bounding box center [354, 313] width 37 height 18
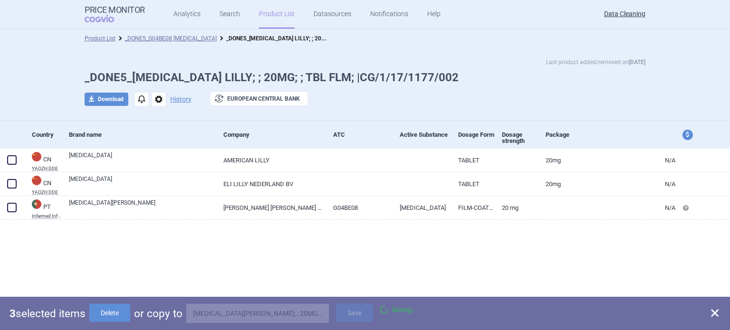
checkbox input "false"
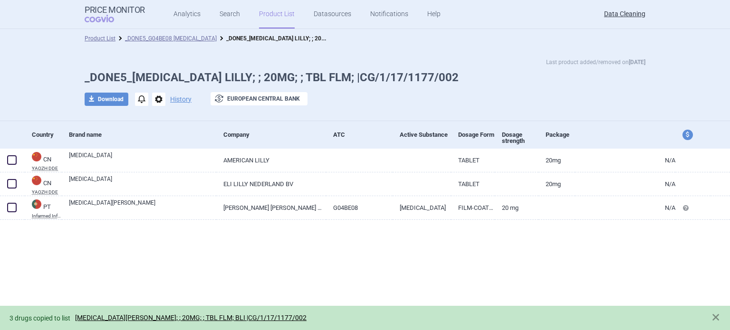
click at [161, 106] on span "options" at bounding box center [158, 99] width 13 height 13
click at [168, 152] on button "Delete" at bounding box center [158, 156] width 30 height 14
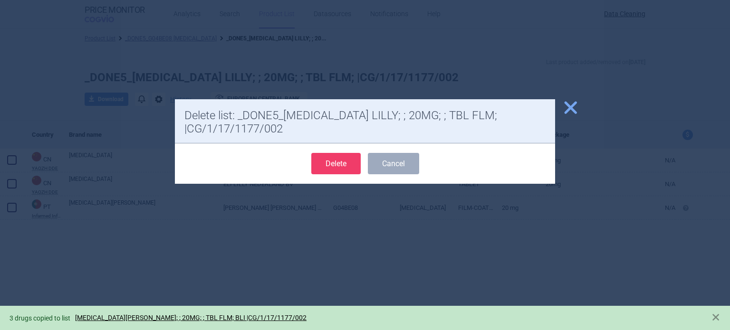
click at [318, 162] on button "Delete" at bounding box center [335, 163] width 49 height 21
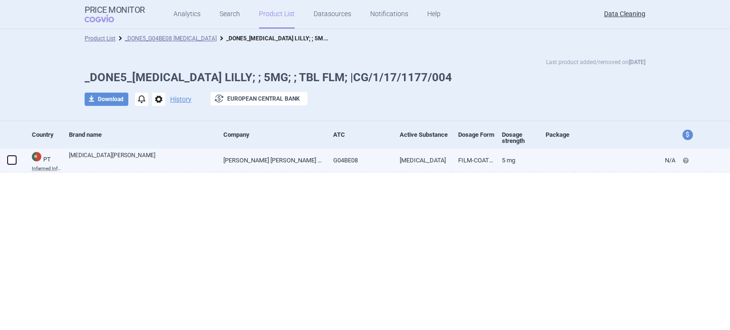
click at [14, 158] on span at bounding box center [12, 160] width 10 height 10
checkbox input "true"
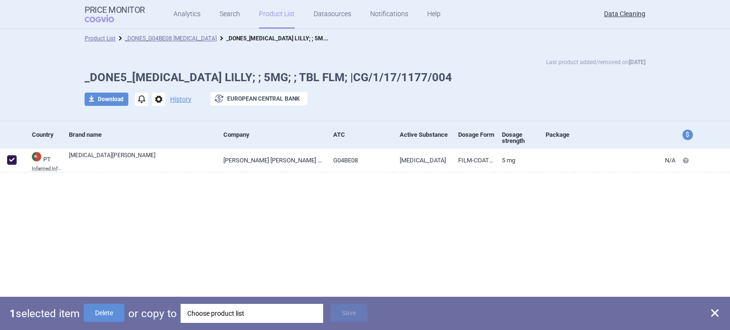
click at [189, 323] on div "Choose product list" at bounding box center [251, 313] width 129 height 19
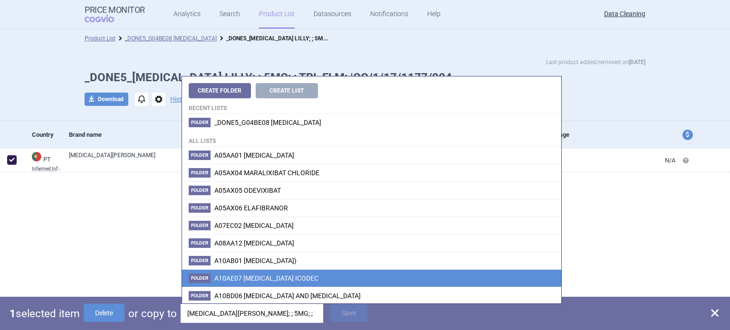
scroll to position [0, 49]
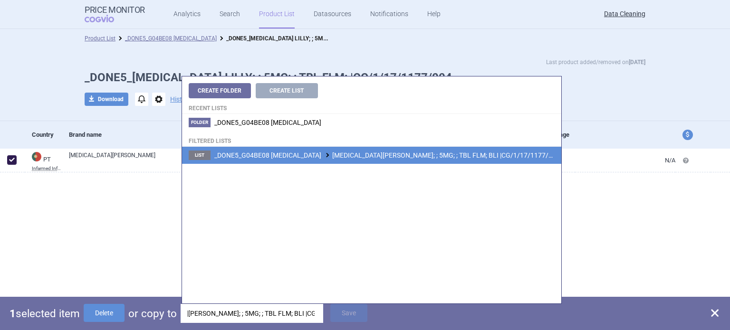
type input "[MEDICAL_DATA][PERSON_NAME]; ; 5MG; ; TBL FLM; BLI |CG/1/17/1177/004"
click at [387, 157] on span "_DONE5_G04BE08 [MEDICAL_DATA][PERSON_NAME][MEDICAL_DATA]; ; 5MG; ; TBL FLM; BLI…" at bounding box center [387, 156] width 346 height 8
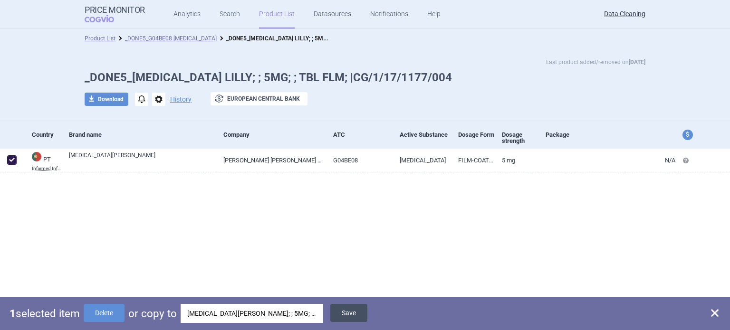
click at [349, 309] on button "Save" at bounding box center [348, 313] width 37 height 18
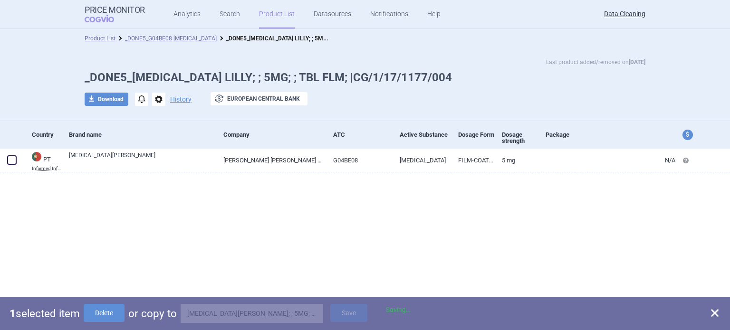
checkbox input "false"
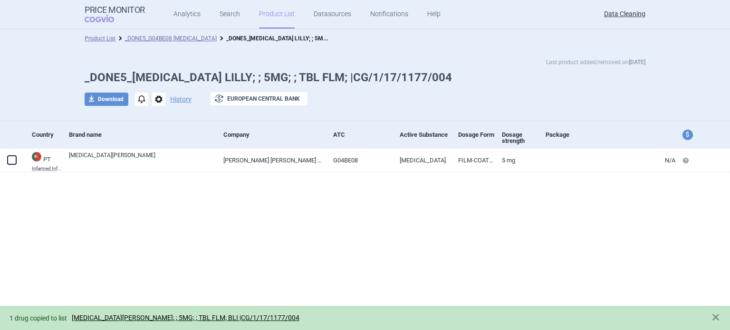
click at [156, 102] on span "options" at bounding box center [158, 99] width 13 height 13
click at [166, 151] on button "Delete" at bounding box center [158, 156] width 30 height 14
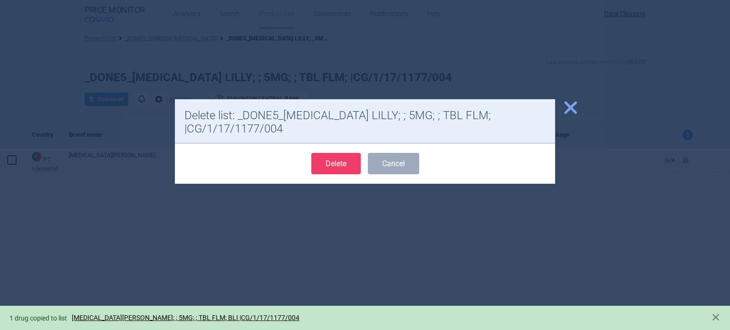
click at [342, 161] on button "Delete" at bounding box center [335, 163] width 49 height 21
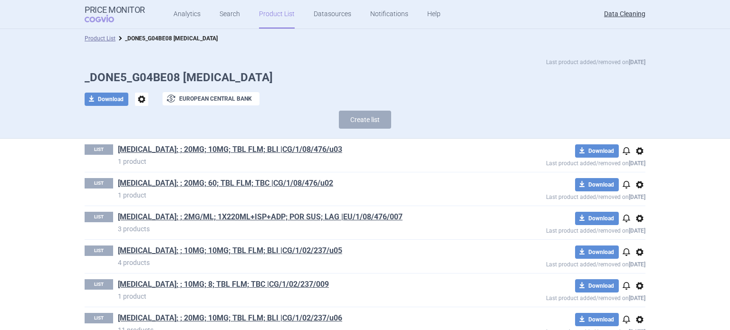
scroll to position [1349, 0]
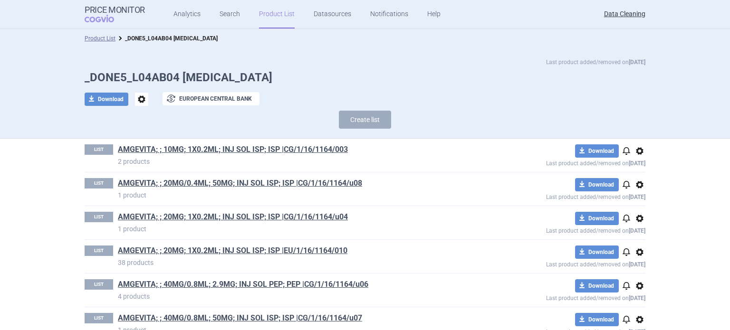
scroll to position [2258, 0]
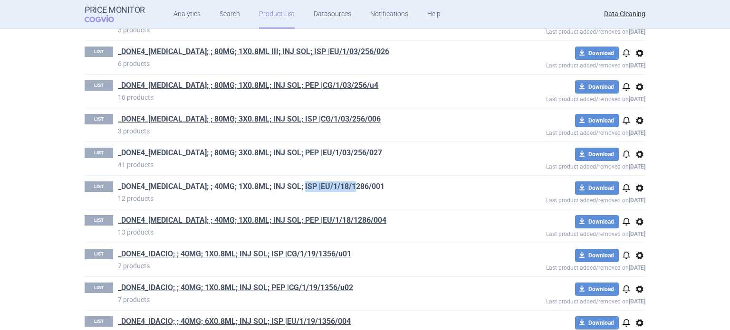
drag, startPoint x: 371, startPoint y: 177, endPoint x: 301, endPoint y: 183, distance: 70.1
click at [301, 183] on h1 "_DONE4_[MEDICAL_DATA]; ; 40MG; 1X0.8ML; INJ SOL; ISP |EU/1/18/1286/001" at bounding box center [297, 188] width 359 height 12
copy link "/1/18/1286/001"
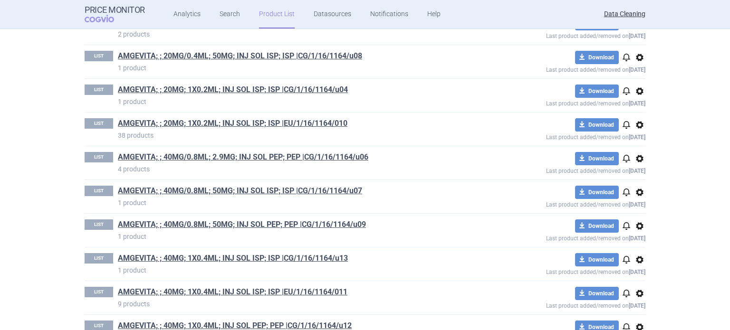
scroll to position [0, 0]
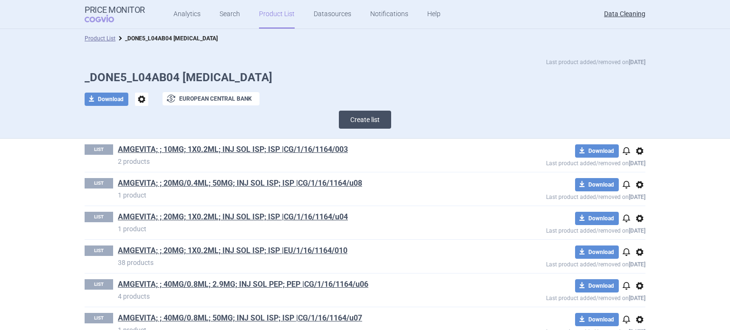
click at [366, 117] on button "Create list" at bounding box center [365, 120] width 52 height 18
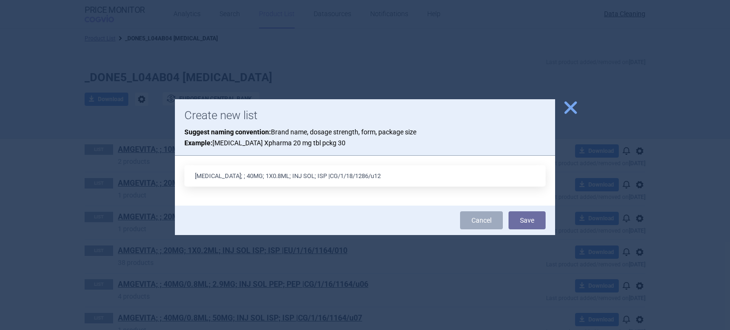
drag, startPoint x: 243, startPoint y: 180, endPoint x: 280, endPoint y: 160, distance: 41.5
click at [243, 179] on input "HYRIMOZ; ; 40MG; 1X0.8ML; INJ SOL; ISP |CG/1/18/1286/u12" at bounding box center [364, 175] width 361 height 21
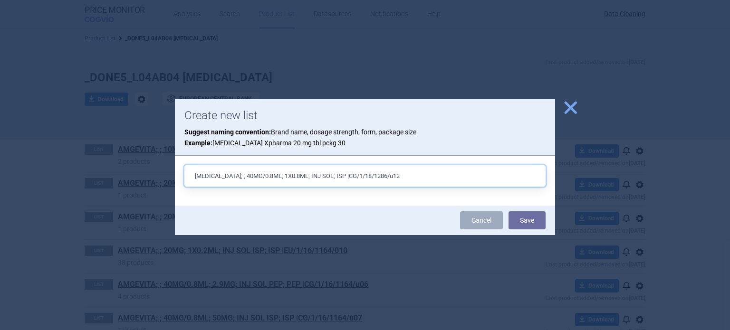
click at [290, 174] on input "HYRIMOZ; ; 40MG/0.8ML; 1X0.8ML; INJ SOL; ISP |CG/1/18/1286/u12" at bounding box center [364, 175] width 361 height 21
type input "[MEDICAL_DATA]; ; 40MG/0.8ML; 50MG; INJ SOL; ISP |CG/1/18/1286/u12"
click at [509, 212] on button "Save" at bounding box center [527, 221] width 37 height 18
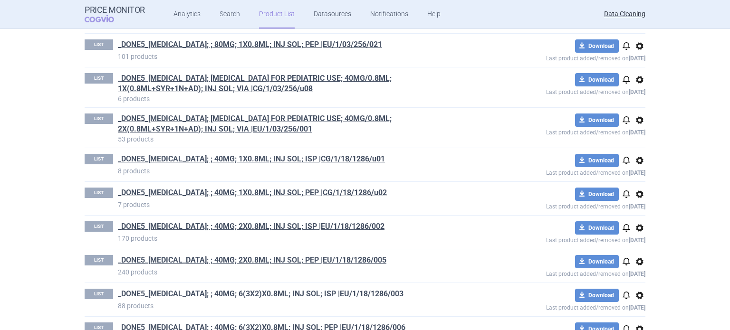
scroll to position [7071, 0]
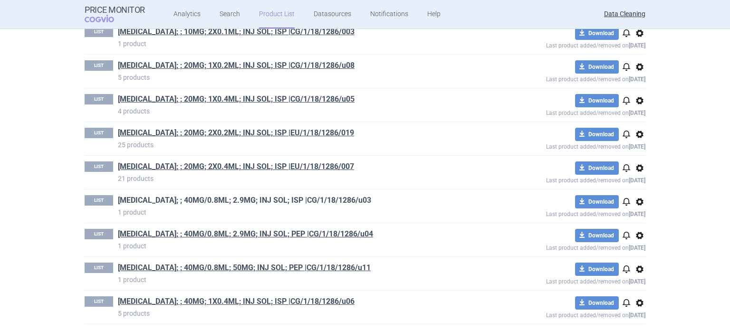
drag, startPoint x: 316, startPoint y: 185, endPoint x: 302, endPoint y: 180, distance: 14.3
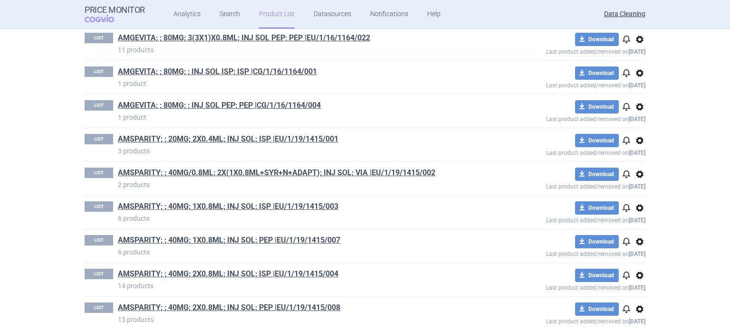
scroll to position [0, 0]
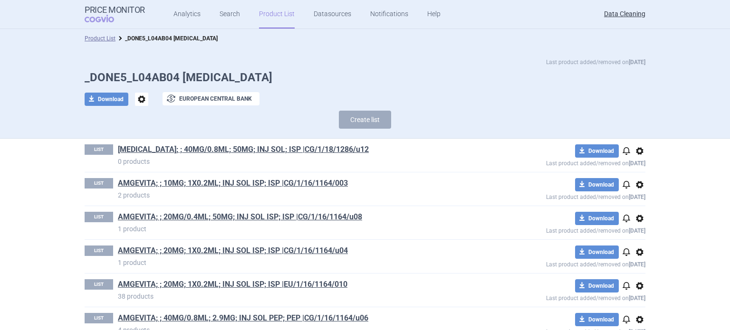
click at [331, 123] on div "Create list" at bounding box center [365, 122] width 561 height 23
click at [361, 118] on button "Create list" at bounding box center [365, 120] width 52 height 18
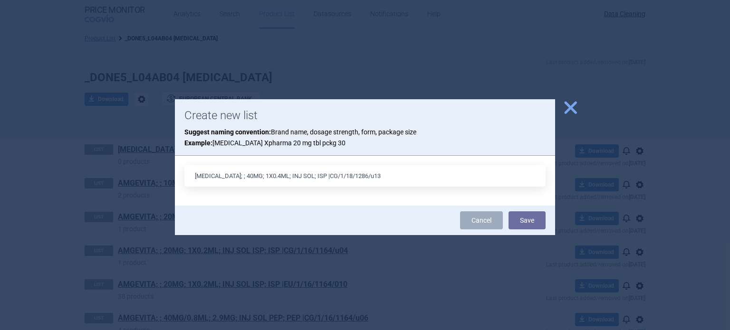
click at [242, 180] on input "HYRIMOZ; ; 40MG; 1X0.4ML; INJ SOL; ISP |CG/1/18/1286/u13" at bounding box center [364, 175] width 361 height 21
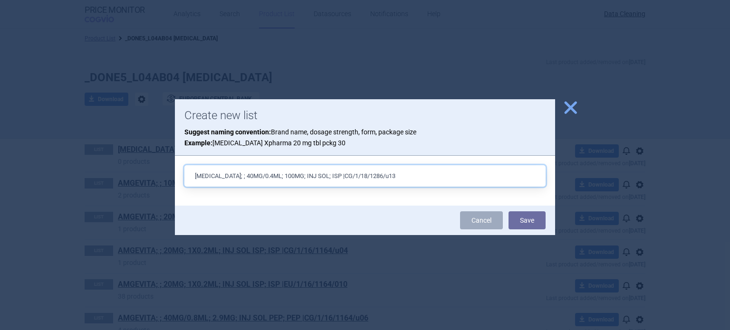
type input "[MEDICAL_DATA]; ; 40MG/0.4ML; 100MG; INJ SOL; ISP |CG/1/18/1286/u13"
click at [509, 212] on button "Save" at bounding box center [527, 221] width 37 height 18
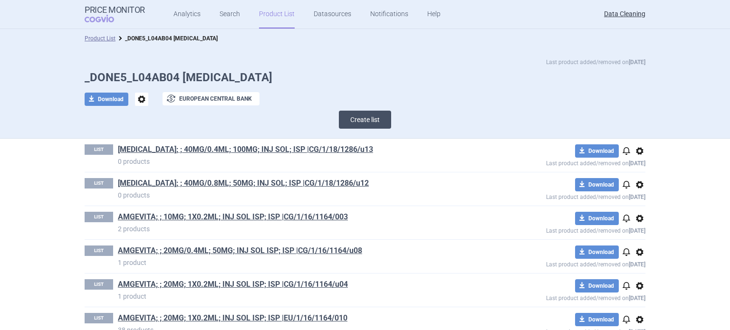
click at [382, 123] on button "Create list" at bounding box center [365, 120] width 52 height 18
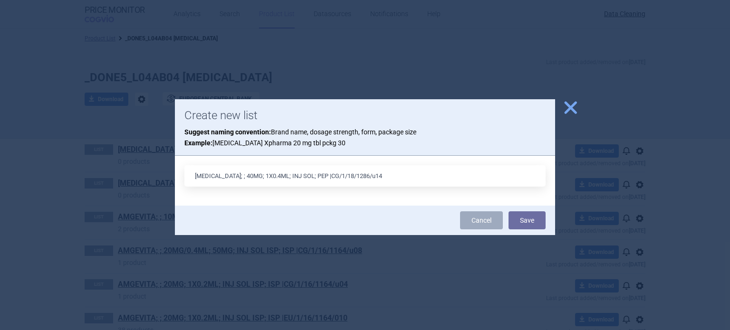
click at [242, 182] on input "HYRIMOZ; ; 40MG; 1X0.4ML; INJ SOL; PEP |CG/1/18/1286/u14" at bounding box center [364, 175] width 361 height 21
type input "[MEDICAL_DATA]; ; 40MG/0.4ML; 100MG; INJ SOL; PEP |CG/1/18/1286/u14"
click at [509, 212] on button "Save" at bounding box center [527, 221] width 37 height 18
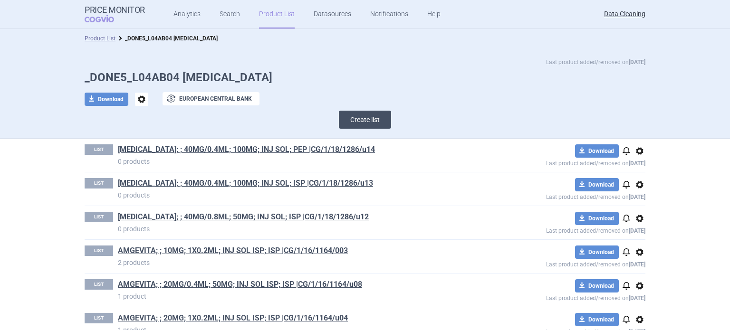
click at [360, 119] on button "Create list" at bounding box center [365, 120] width 52 height 18
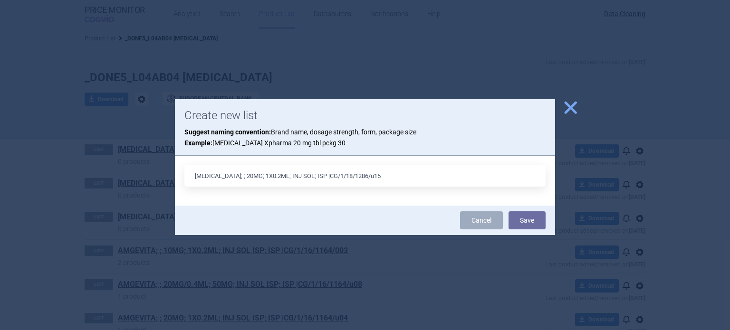
click at [242, 177] on input "HYRIMOZ; ; 20MG; 1X0.2ML; INJ SOL; ISP |CG/1/18/1286/u15" at bounding box center [364, 175] width 361 height 21
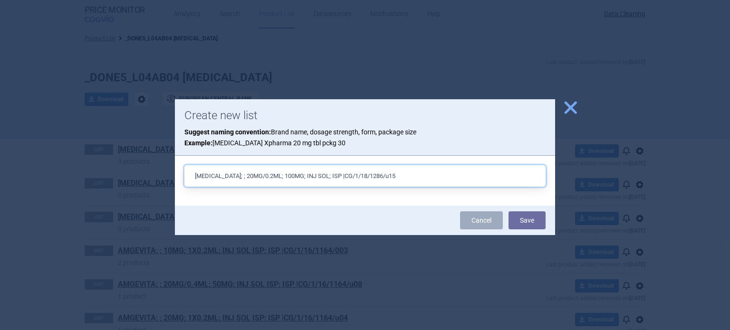
type input "HYRIMOZ; ; 20MG/0.2ML; 100MG; INJ SOL; ISP |CG/1/18/1286/u15"
click at [509, 212] on button "Save" at bounding box center [527, 221] width 37 height 18
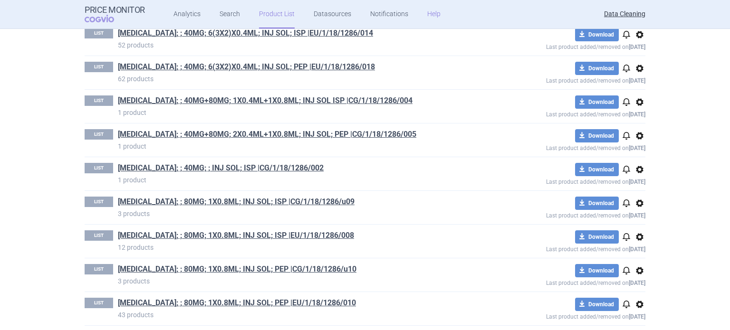
scroll to position [7240, 0]
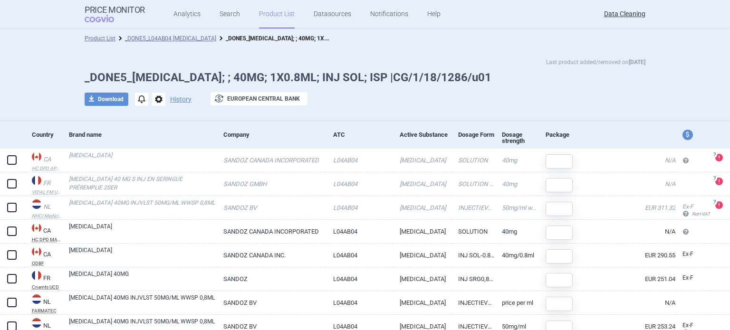
scroll to position [39, 0]
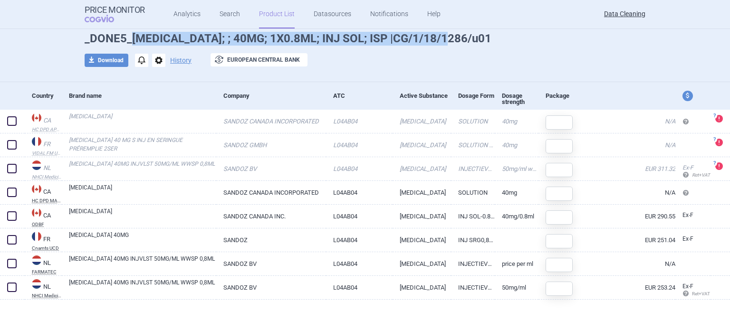
drag, startPoint x: 445, startPoint y: 39, endPoint x: 130, endPoint y: 39, distance: 315.7
click at [130, 39] on h1 "_DONE5_[MEDICAL_DATA]; ; 40MG; 1X0.8ML; INJ SOL; ISP |CG/1/18/1286/u01" at bounding box center [365, 39] width 561 height 14
copy h1 "[MEDICAL_DATA]; ; 40MG; 1X0.8ML; INJ SOL; ISP |CG/1/18/1286/u01"
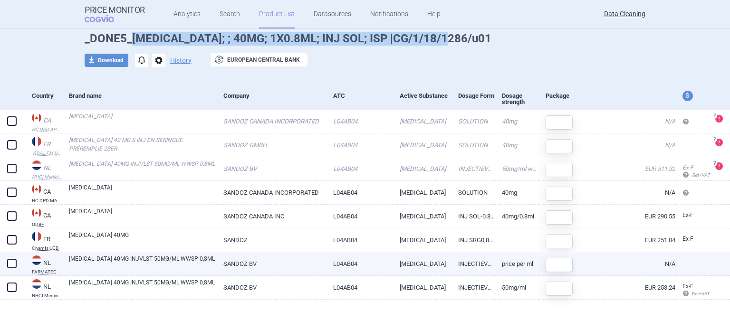
click at [14, 263] on span at bounding box center [12, 264] width 10 height 10
checkbox input "true"
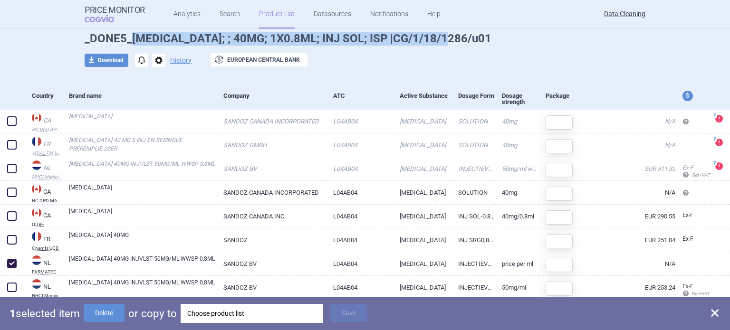
click at [200, 312] on div "Choose product list" at bounding box center [251, 313] width 129 height 19
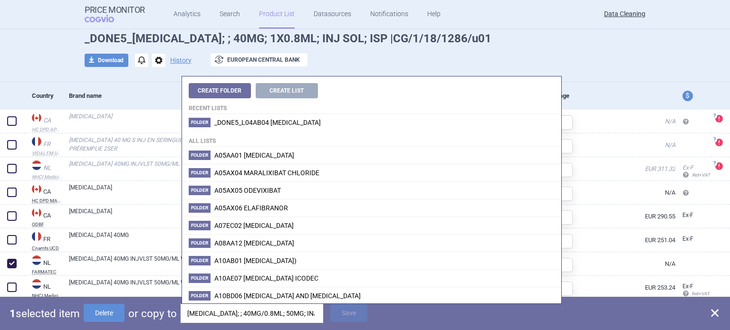
scroll to position [0, 68]
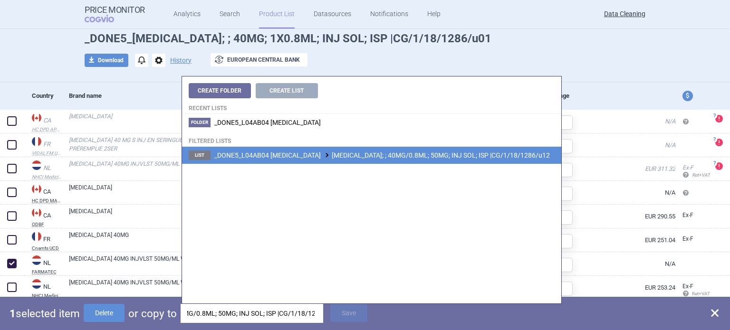
type input "[MEDICAL_DATA]; ; 40MG/0.8ML; 50MG; INJ SOL; ISP |CG/1/18/1286/u12"
click at [377, 155] on span "_DONE5_L04AB04 [MEDICAL_DATA] [MEDICAL_DATA]; ; 40MG/0.8ML; 50MG; INJ SOL; ISP …" at bounding box center [382, 156] width 336 height 8
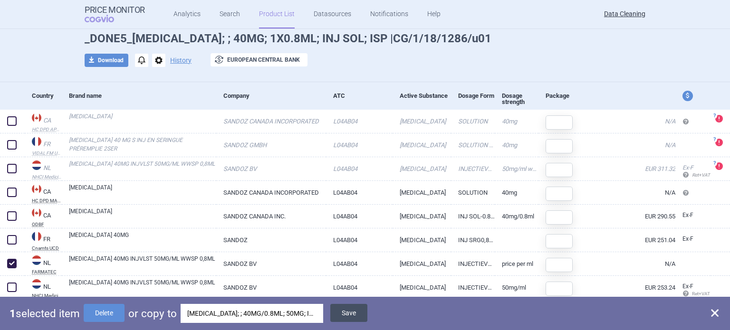
click at [348, 309] on button "Save" at bounding box center [348, 313] width 37 height 18
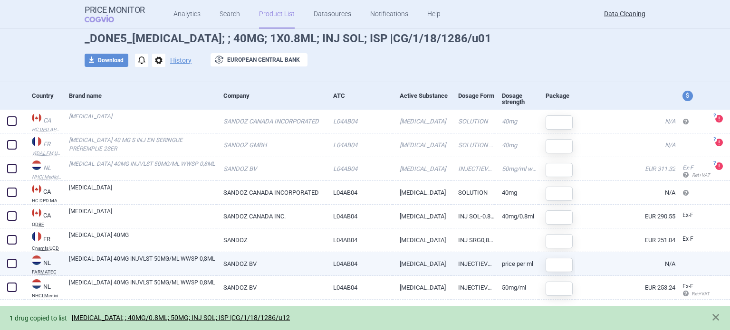
click at [10, 264] on span at bounding box center [12, 264] width 10 height 10
checkbox input "true"
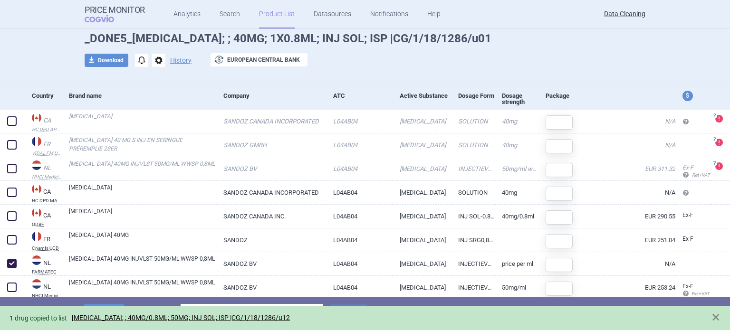
click at [207, 303] on div "1 selected item Delete or copy to Choose product list Save" at bounding box center [365, 313] width 730 height 33
click at [207, 305] on div "Choose product list" at bounding box center [251, 313] width 129 height 19
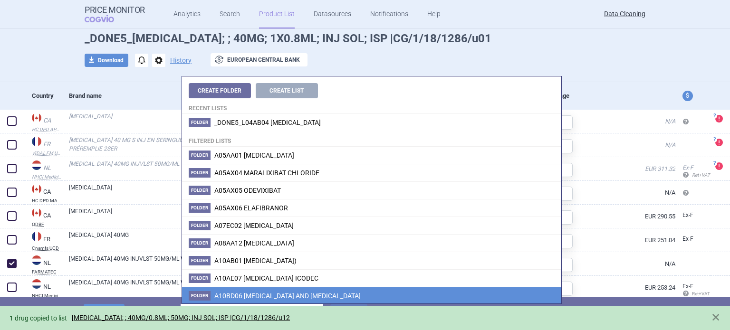
type input "/U12"
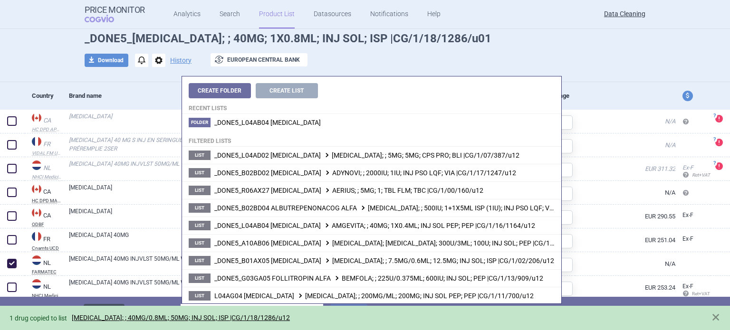
click at [104, 304] on button "Delete" at bounding box center [104, 313] width 41 height 18
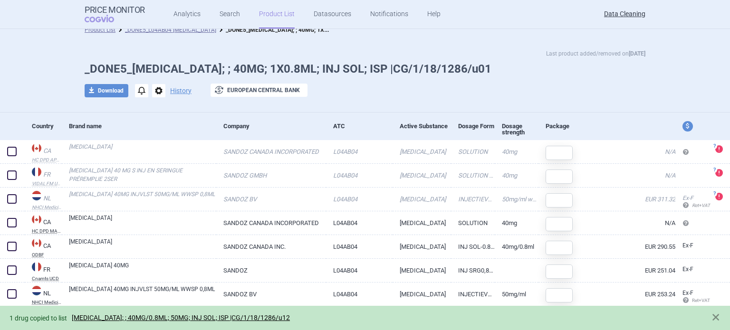
scroll to position [8, 0]
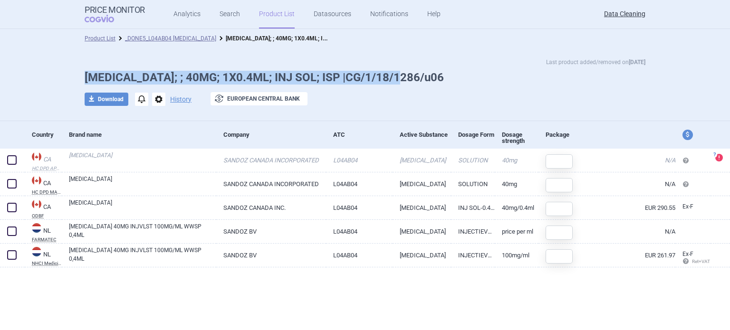
drag, startPoint x: 441, startPoint y: 79, endPoint x: 67, endPoint y: 71, distance: 374.3
click at [67, 71] on div "Last product added/removed on [DATE] [MEDICAL_DATA]; ; 40MG; 1X0.4ML; INJ SOL; …" at bounding box center [365, 87] width 599 height 58
copy h1 "[MEDICAL_DATA]; ; 40MG; 1X0.4ML; INJ SOL; ISP |CG/1/18/1286/u06"
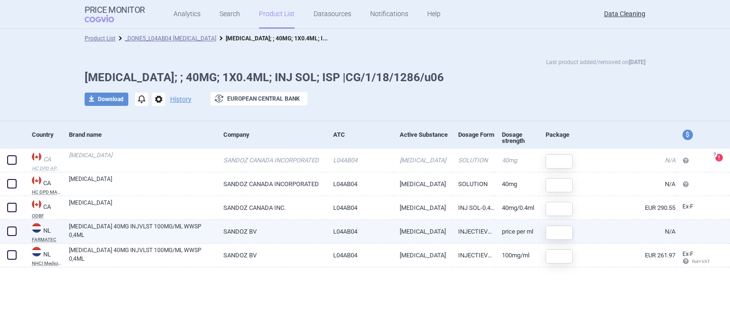
click at [13, 236] on span at bounding box center [12, 231] width 14 height 14
checkbox input "true"
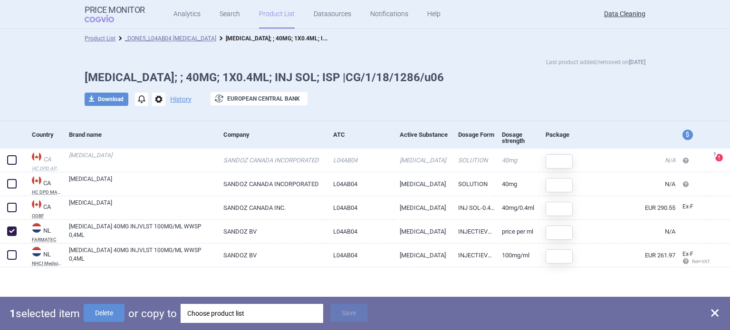
click at [203, 325] on div "1 selected item Delete or copy to Choose product list Save" at bounding box center [365, 313] width 730 height 33
click at [204, 317] on div "Choose product list" at bounding box center [251, 313] width 129 height 19
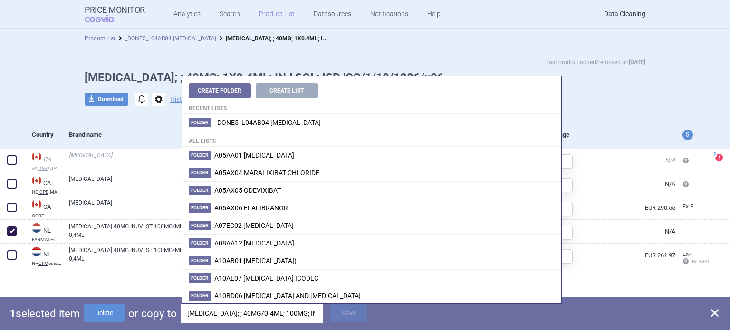
scroll to position [0, 72]
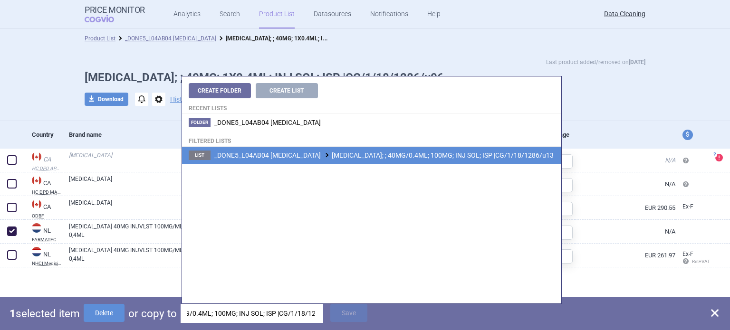
type input "[MEDICAL_DATA]; ; 40MG/0.4ML; 100MG; INJ SOL; ISP |CG/1/18/1286/u13"
click at [415, 159] on span "_DONE5_L04AB04 [MEDICAL_DATA] [MEDICAL_DATA]; ; 40MG/0.4ML; 100MG; INJ SOL; ISP…" at bounding box center [383, 156] width 339 height 8
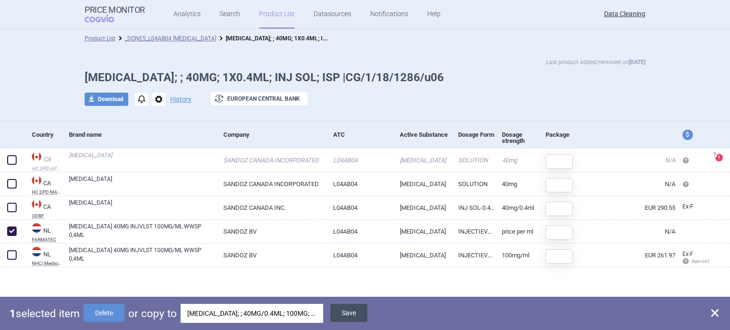
click at [358, 315] on button "Save" at bounding box center [348, 313] width 37 height 18
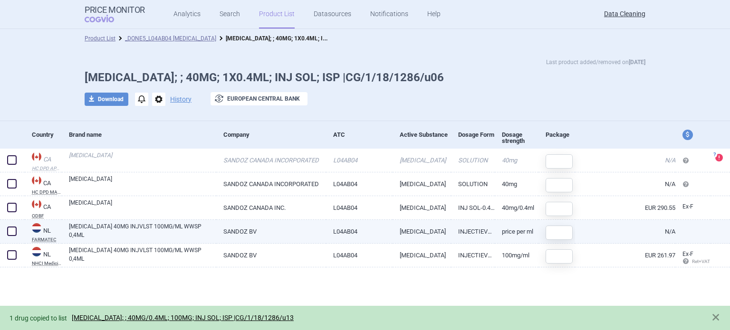
click at [9, 233] on span at bounding box center [12, 232] width 10 height 10
checkbox input "true"
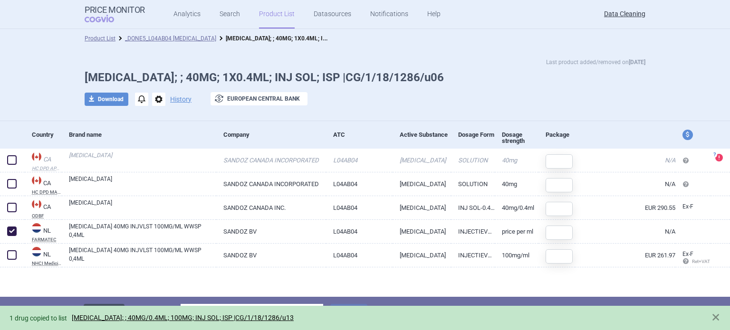
click at [89, 305] on button "Delete" at bounding box center [104, 313] width 41 height 18
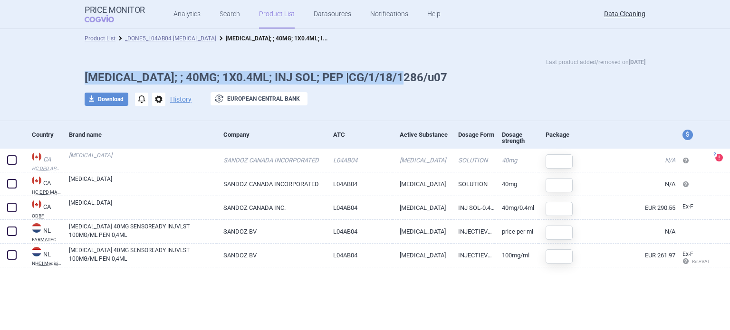
drag, startPoint x: 394, startPoint y: 79, endPoint x: 231, endPoint y: 92, distance: 163.1
click at [72, 68] on div "Last product added/removed on [DATE] [MEDICAL_DATA]; ; 40MG; 1X0.4ML; INJ SOL; …" at bounding box center [365, 87] width 599 height 58
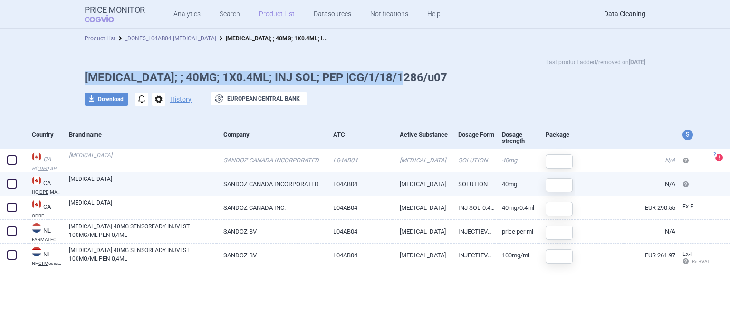
copy h1 "[MEDICAL_DATA]; ; 40MG; 1X0.4ML; INJ SOL; PEP |CG/1/18/1286/u07"
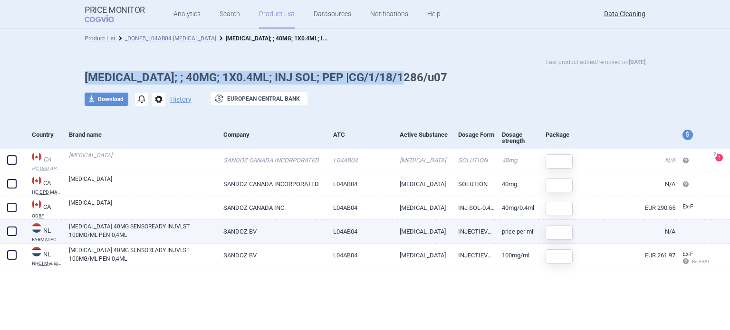
click at [14, 231] on span at bounding box center [12, 232] width 10 height 10
checkbox input "true"
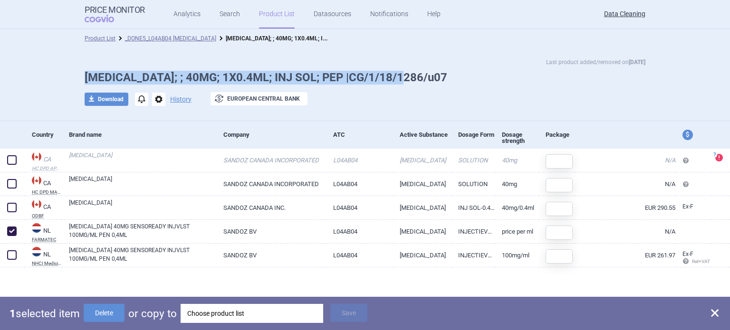
click at [194, 312] on div "Choose product list" at bounding box center [251, 313] width 129 height 19
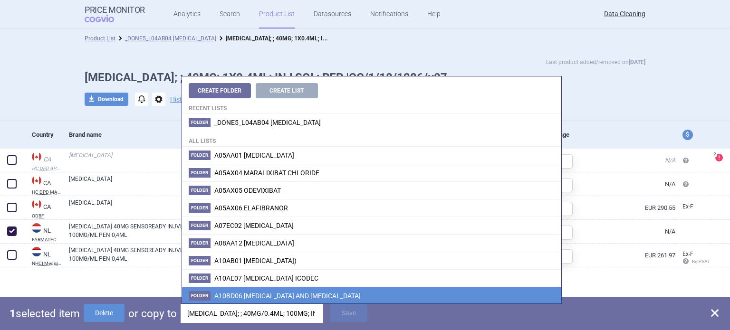
scroll to position [0, 74]
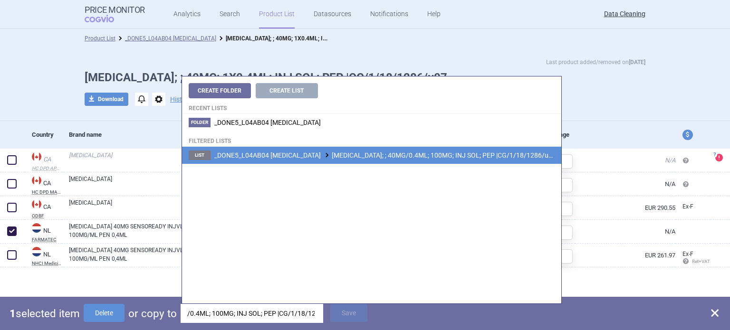
type input "[MEDICAL_DATA]; ; 40MG/0.4ML; 100MG; INJ SOL; PEP |CG/1/18/1286/u14"
click at [376, 160] on li "List _DONE5_L04AB04 [MEDICAL_DATA] [MEDICAL_DATA]; ; 40MG/0.4ML; 100MG; INJ SOL…" at bounding box center [371, 155] width 379 height 17
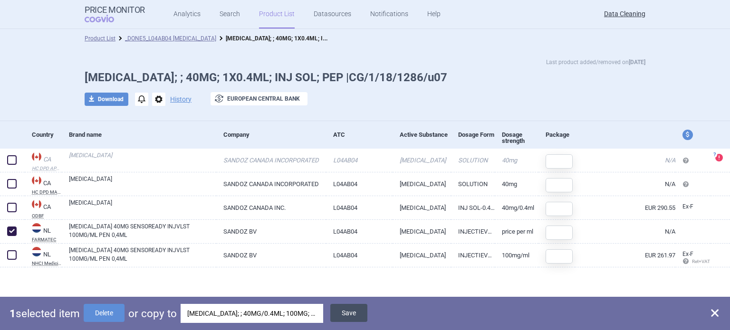
click at [347, 312] on button "Save" at bounding box center [348, 313] width 37 height 18
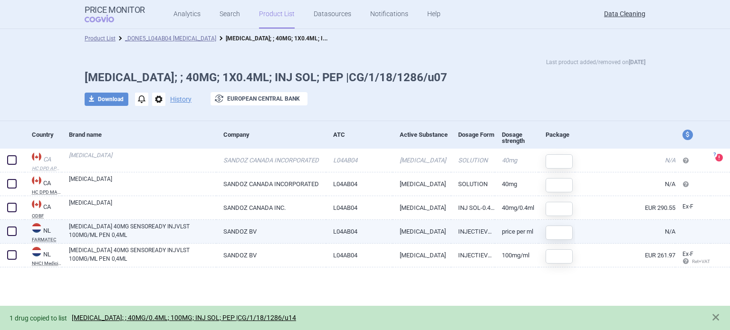
click at [18, 230] on span at bounding box center [12, 231] width 14 height 14
checkbox input "true"
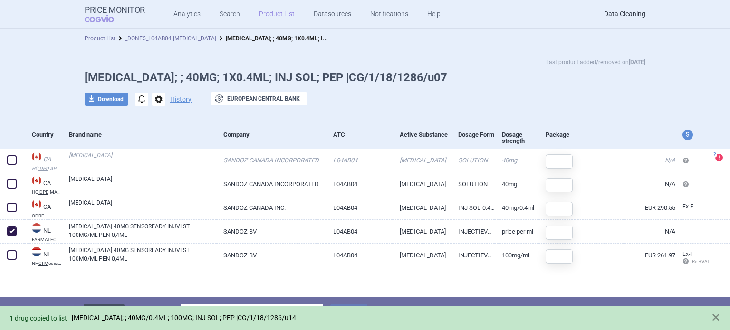
click at [119, 306] on button "Delete" at bounding box center [104, 313] width 41 height 18
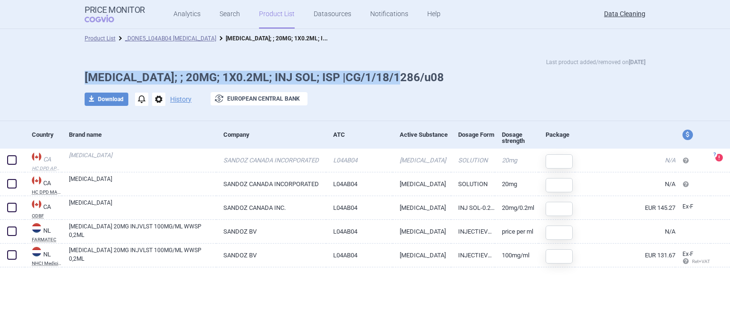
drag, startPoint x: 406, startPoint y: 72, endPoint x: 83, endPoint y: 80, distance: 323.4
click at [83, 80] on div "Last product added/removed on [DATE] [MEDICAL_DATA]; ; 20MG; 1X0.2ML; INJ SOL; …" at bounding box center [365, 87] width 599 height 58
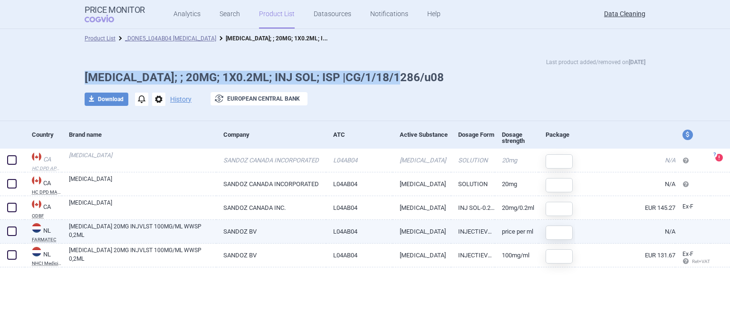
click at [14, 232] on span at bounding box center [12, 232] width 10 height 10
checkbox input "true"
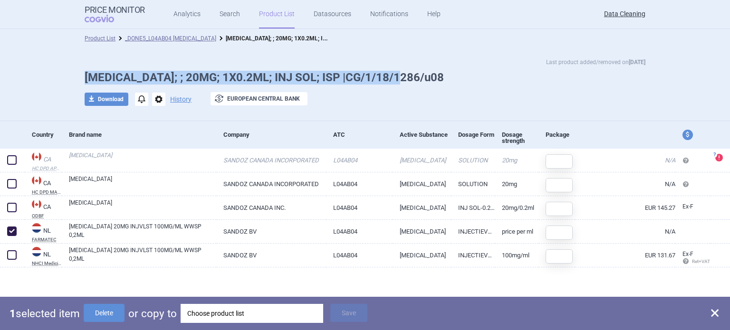
click at [199, 315] on div "Choose product list" at bounding box center [251, 313] width 129 height 19
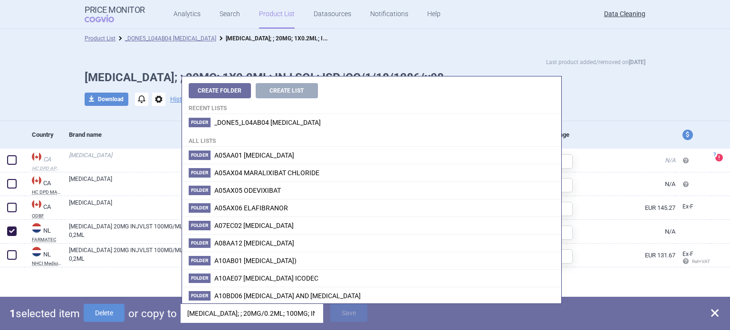
scroll to position [0, 72]
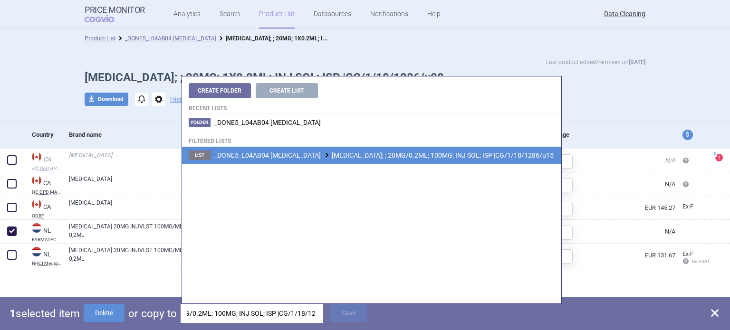
type input "[MEDICAL_DATA]; ; 20MG/0.2ML; 100MG; INJ SOL; ISP |CG/1/18/1286/u15"
click at [399, 154] on span "_DONE5_L04AB04 [MEDICAL_DATA] [MEDICAL_DATA]; ; 20MG/0.2ML; 100MG; INJ SOL; ISP…" at bounding box center [383, 156] width 339 height 8
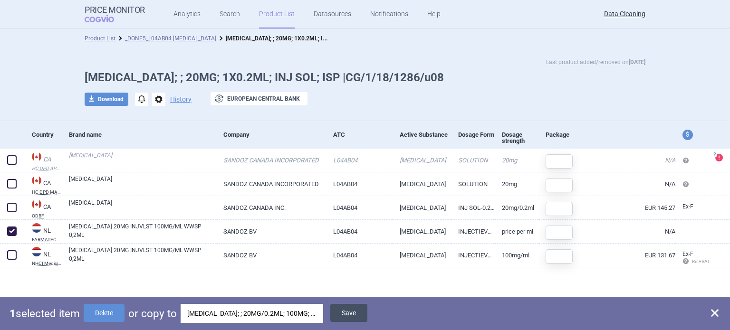
click at [344, 311] on button "Save" at bounding box center [348, 313] width 37 height 18
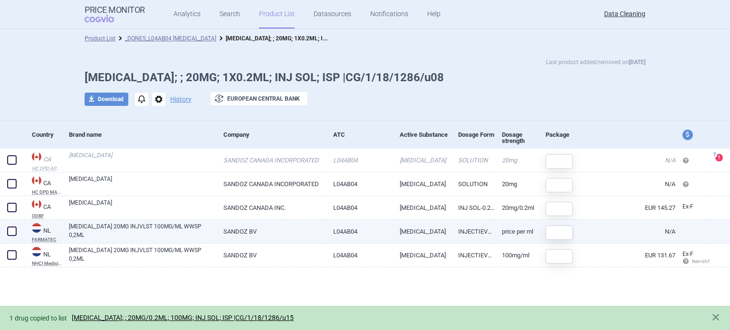
click at [13, 228] on span at bounding box center [12, 232] width 10 height 10
checkbox input "true"
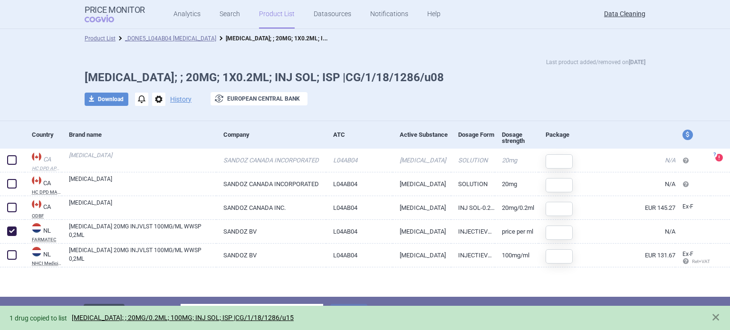
click at [90, 305] on button "Delete" at bounding box center [104, 313] width 41 height 18
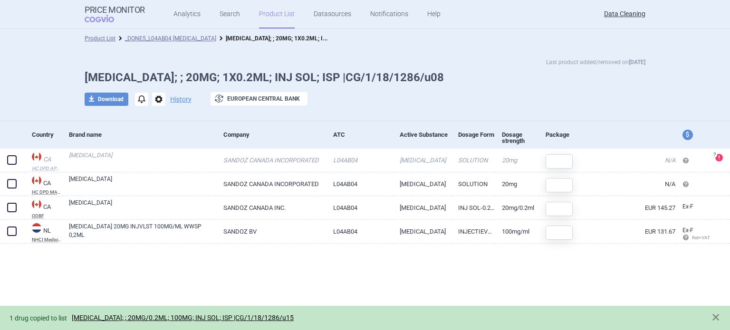
click at [158, 102] on span "options" at bounding box center [158, 99] width 13 height 13
click at [154, 155] on button "Delete" at bounding box center [158, 156] width 30 height 14
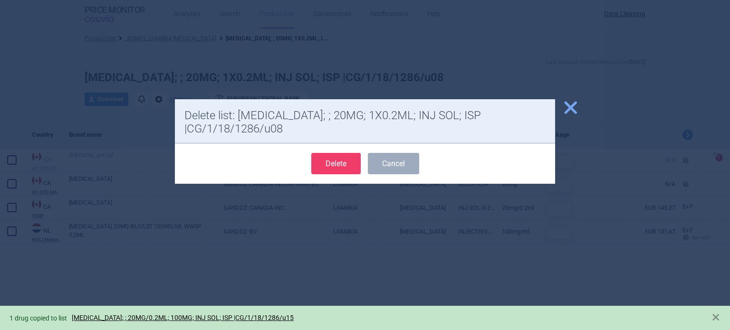
click at [336, 160] on button "Delete" at bounding box center [335, 163] width 49 height 21
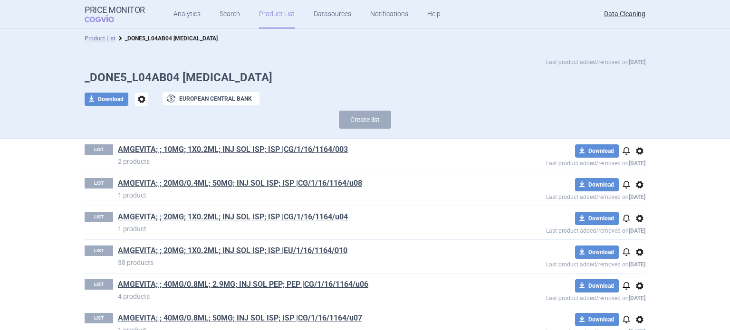
scroll to position [2743, 0]
